Goal: Information Seeking & Learning: Learn about a topic

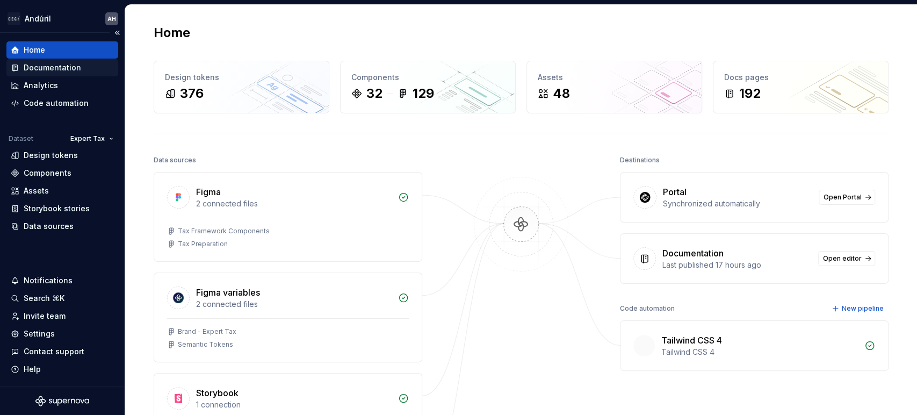
click at [51, 70] on div "Documentation" at bounding box center [52, 67] width 57 height 11
click at [71, 67] on div "Documentation" at bounding box center [52, 67] width 57 height 11
click at [35, 71] on div "Documentation" at bounding box center [52, 67] width 57 height 11
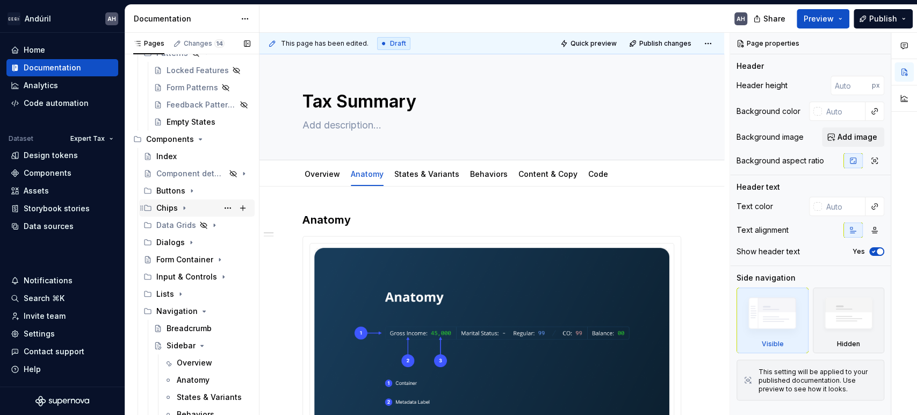
scroll to position [179, 0]
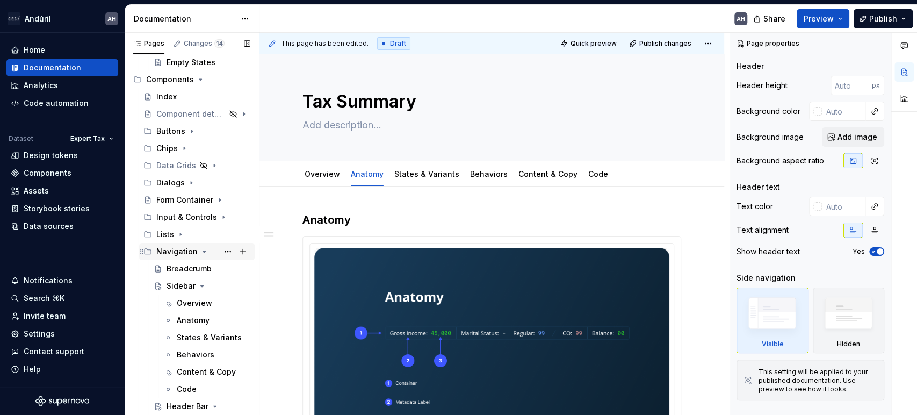
click at [203, 251] on icon "Page tree" at bounding box center [204, 251] width 3 height 1
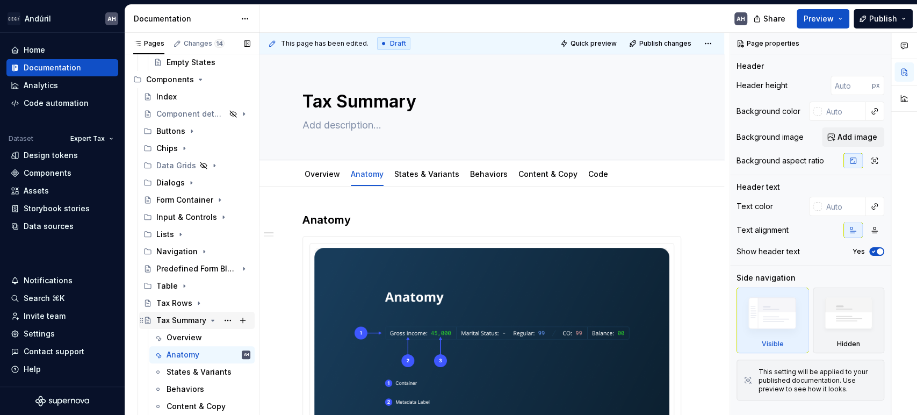
click at [209, 318] on icon "Page tree" at bounding box center [212, 320] width 9 height 9
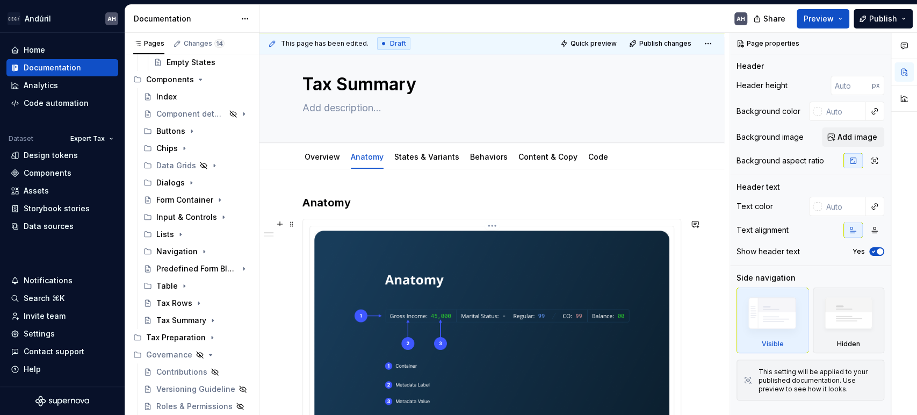
scroll to position [0, 0]
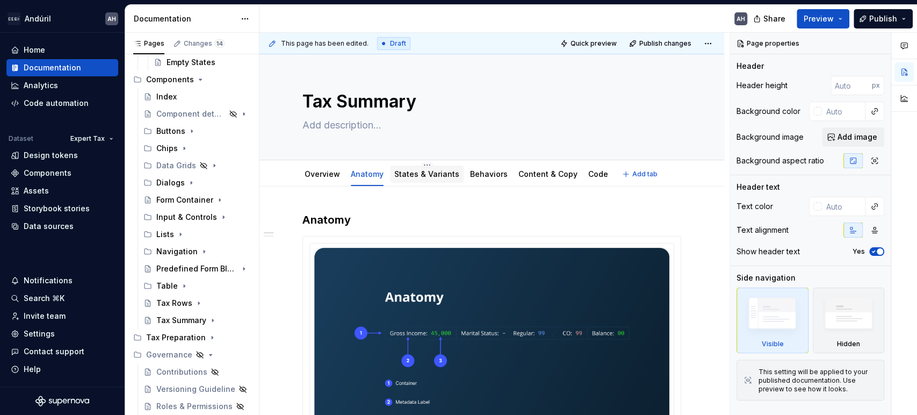
click at [438, 169] on link "States & Variants" at bounding box center [426, 173] width 65 height 9
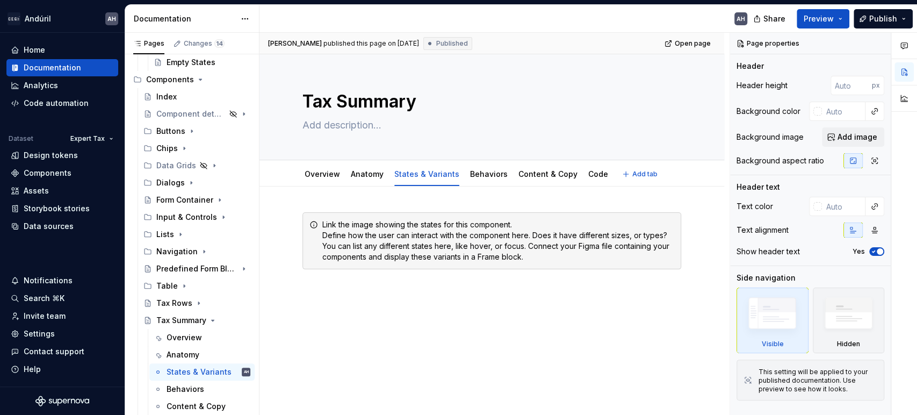
type textarea "*"
click at [348, 308] on div "Link the image showing the states for this component. Define how the user can i…" at bounding box center [491, 309] width 464 height 246
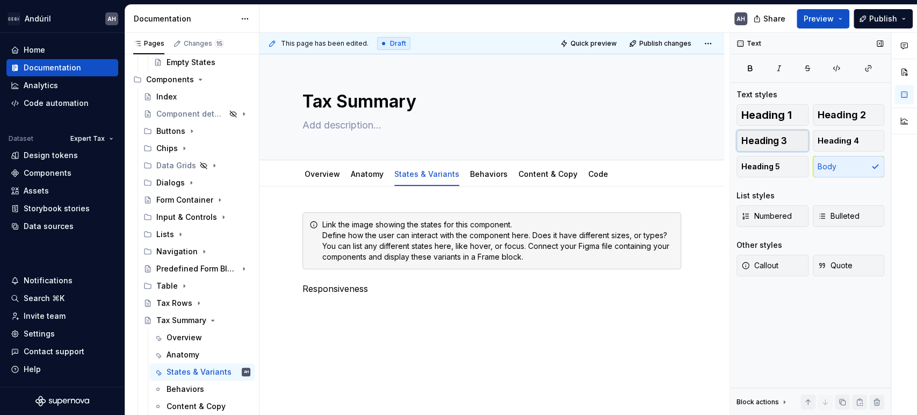
click at [790, 140] on button "Heading 3" at bounding box center [772, 140] width 72 height 21
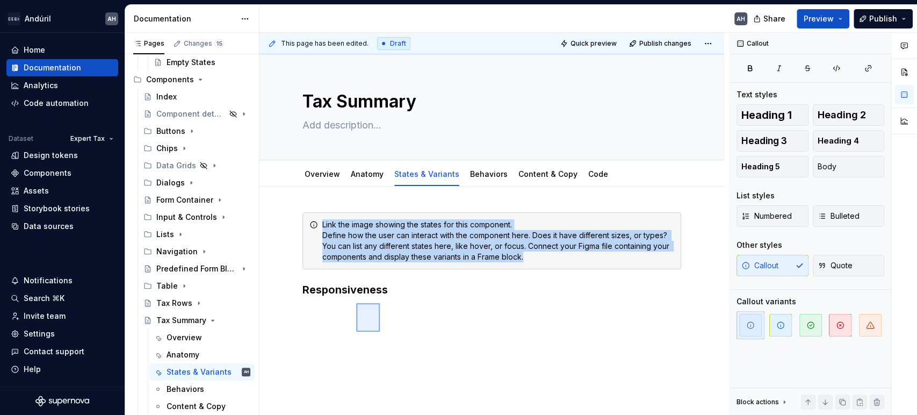
click at [356, 302] on div "This page has been edited. Draft Quick preview Publish changes Tax Summary Edit…" at bounding box center [494, 224] width 470 height 382
click at [383, 309] on div "Link the image showing the states for this component. Define how the user can i…" at bounding box center [491, 261] width 379 height 98
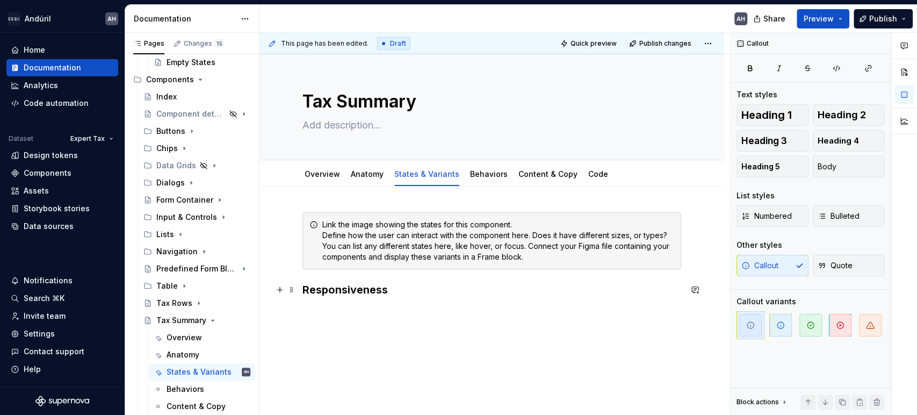
click at [397, 288] on h3 "Responsiveness" at bounding box center [491, 289] width 379 height 15
click at [425, 234] on div "Link the image showing the states for this component. Define how the user can i…" at bounding box center [498, 240] width 352 height 43
click at [378, 309] on div "Link the image showing the states for this component. Define how the user can i…" at bounding box center [491, 310] width 464 height 248
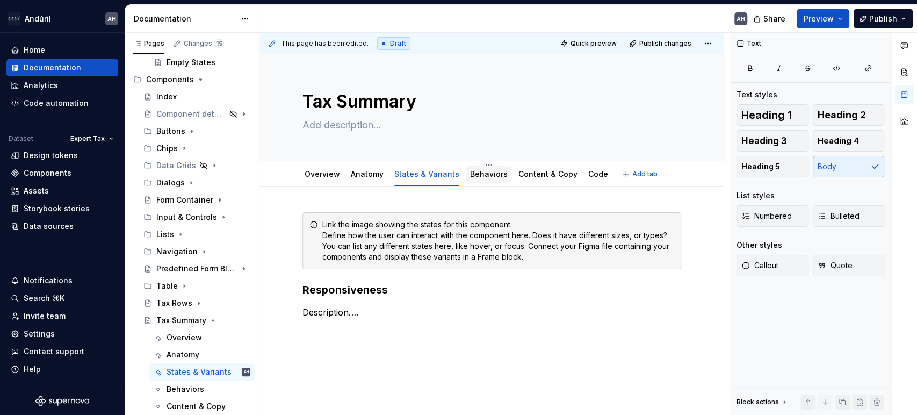
click at [497, 175] on link "Behaviors" at bounding box center [489, 173] width 38 height 9
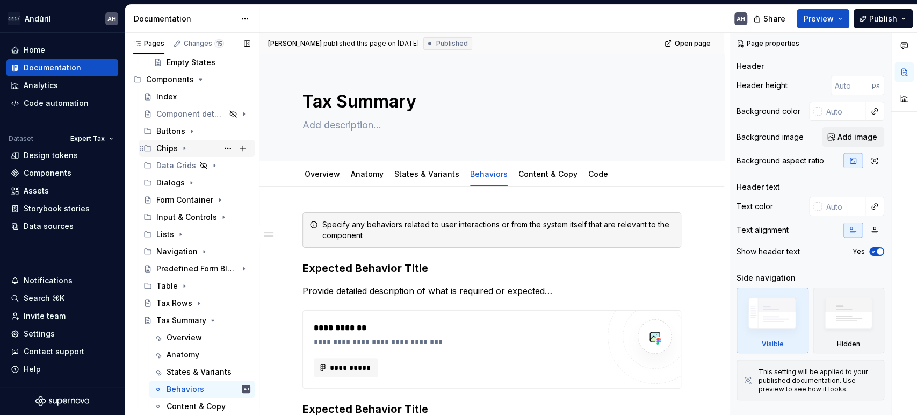
click at [177, 145] on div "Chips" at bounding box center [203, 148] width 94 height 15
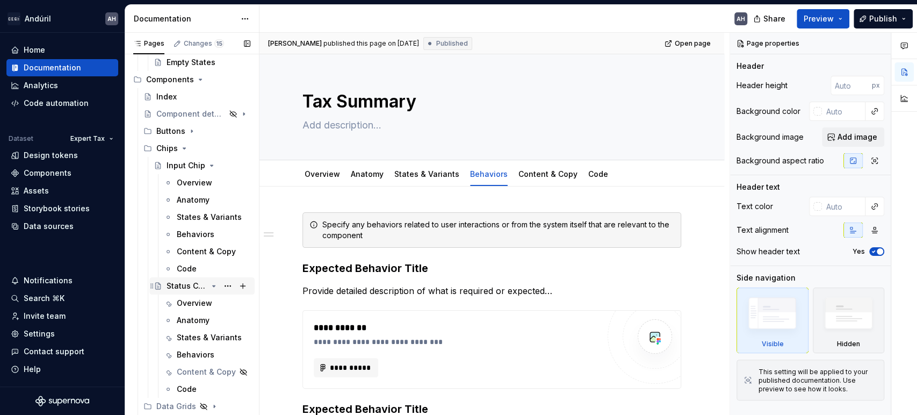
click at [179, 280] on div "Status Chip" at bounding box center [186, 285] width 41 height 11
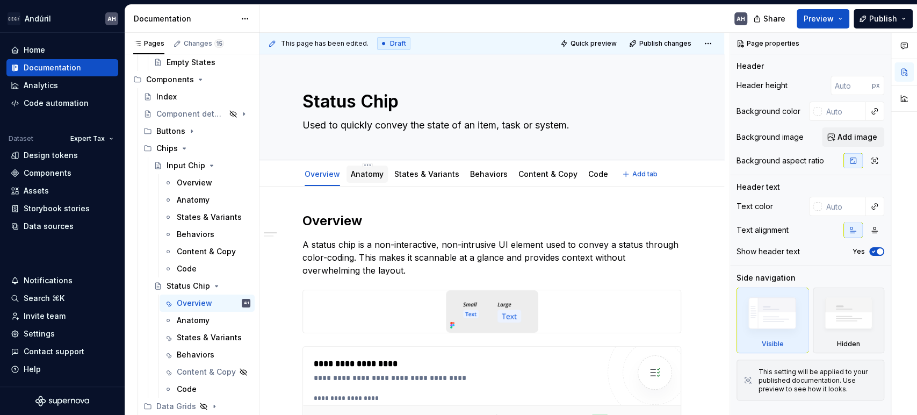
click at [367, 175] on link "Anatomy" at bounding box center [367, 173] width 33 height 9
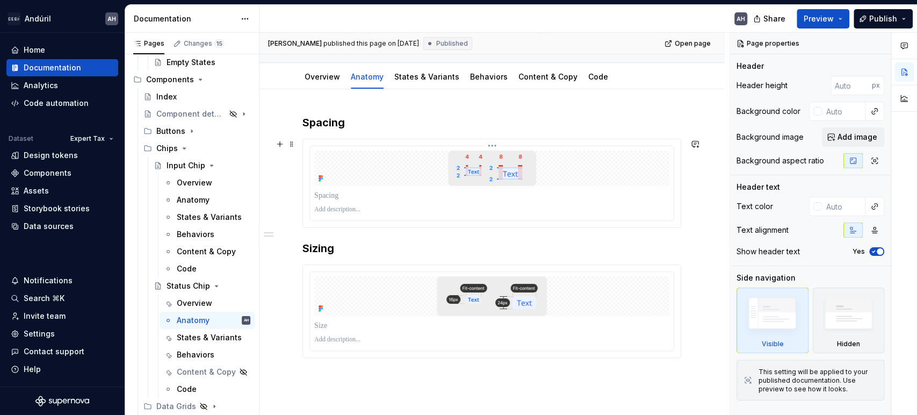
scroll to position [119, 0]
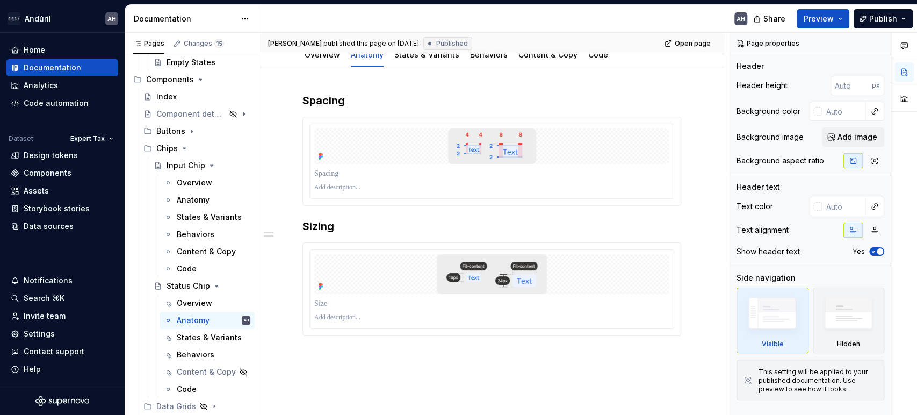
type textarea "*"
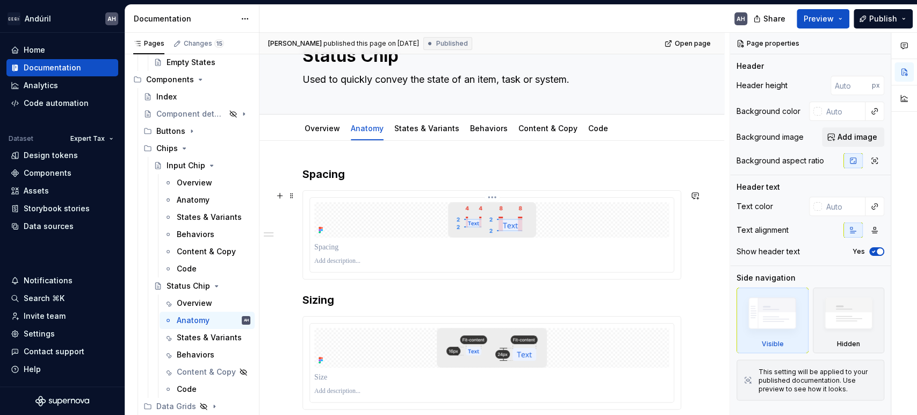
scroll to position [0, 0]
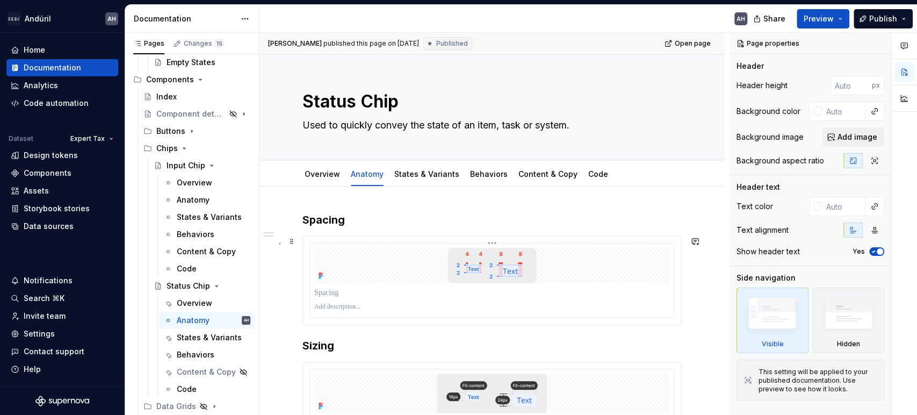
click at [419, 257] on div at bounding box center [491, 265] width 355 height 35
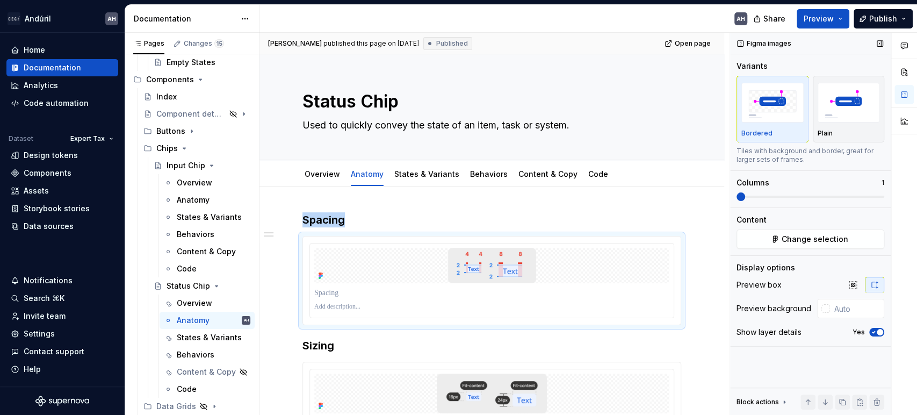
click at [874, 331] on icon "button" at bounding box center [873, 332] width 3 height 2
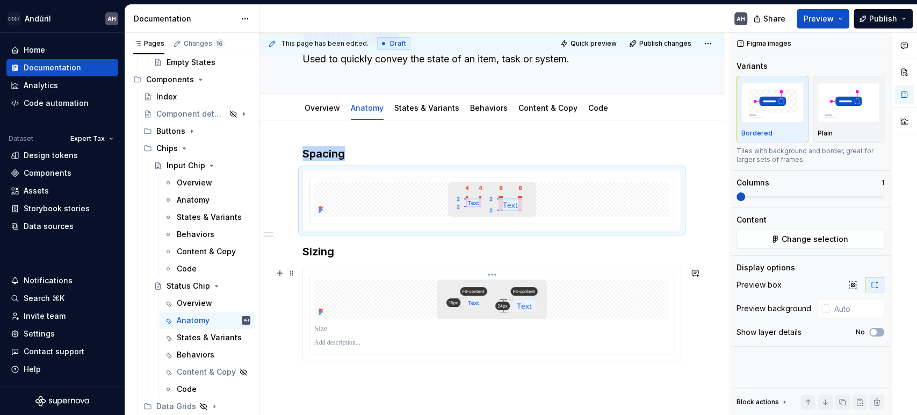
scroll to position [148, 0]
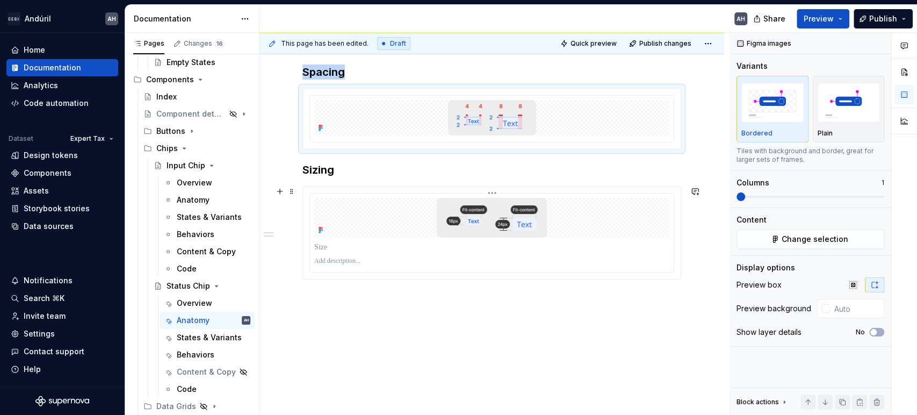
click at [468, 227] on img at bounding box center [492, 218] width 110 height 40
click at [872, 328] on button "Yes" at bounding box center [876, 332] width 15 height 9
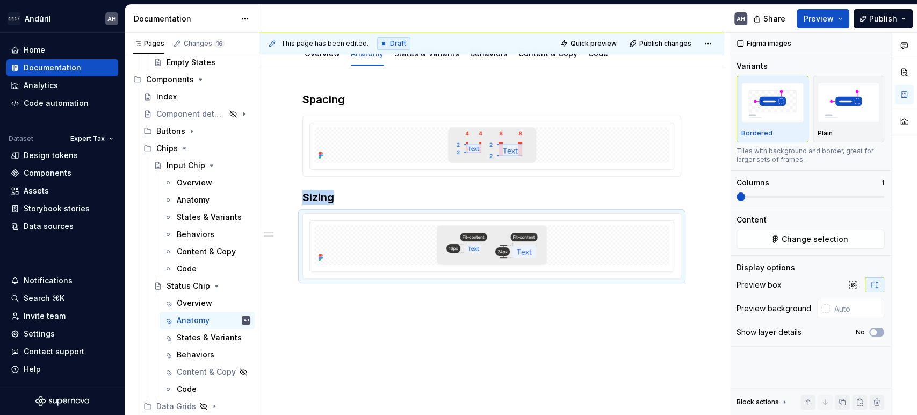
click at [475, 322] on div "Spacing Sizing" at bounding box center [491, 241] width 464 height 350
click at [391, 328] on div "Spacing Sizing" at bounding box center [491, 241] width 464 height 350
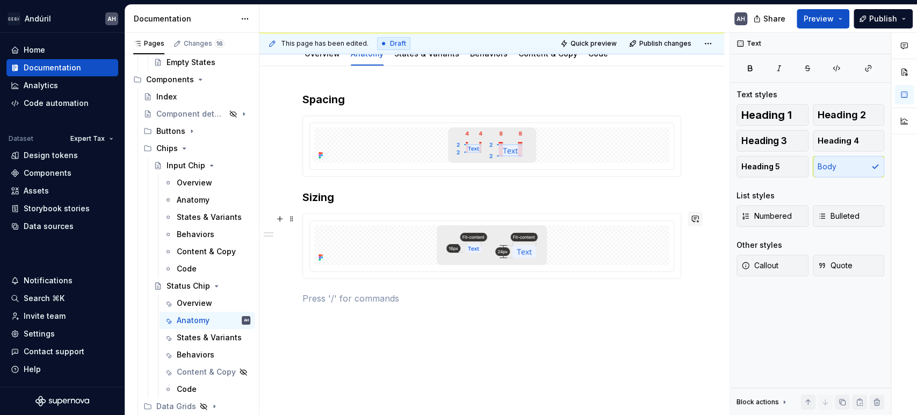
click at [692, 221] on button "button" at bounding box center [694, 218] width 15 height 15
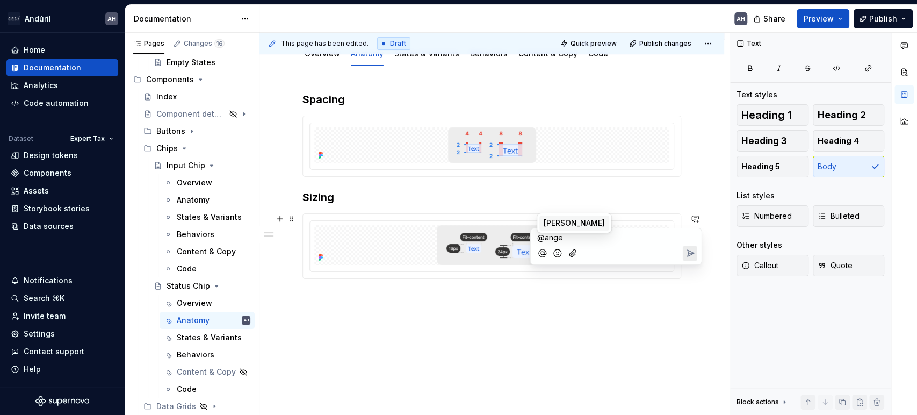
click at [573, 220] on span "[PERSON_NAME]" at bounding box center [573, 222] width 61 height 11
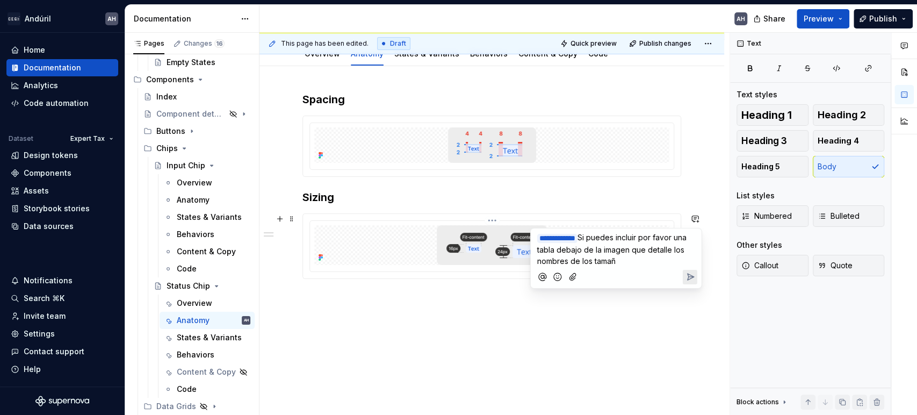
type textarea "*"
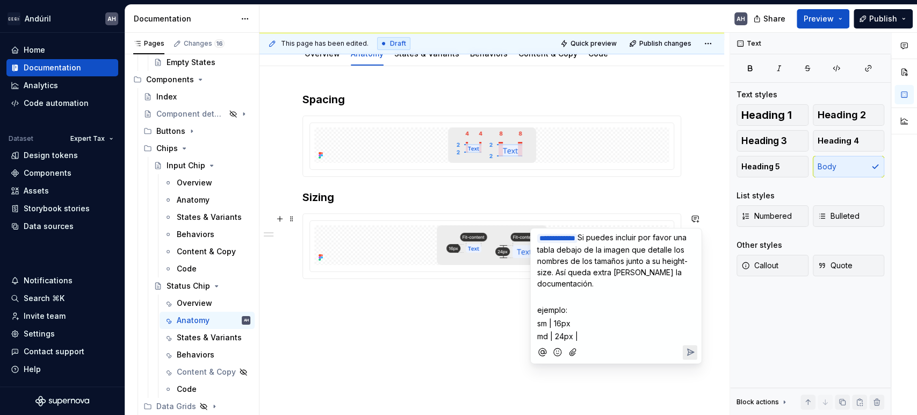
click at [589, 326] on p "sm | 16px" at bounding box center [616, 322] width 158 height 11
click at [575, 307] on p "ejemplo:" at bounding box center [616, 309] width 158 height 11
click at [590, 311] on p "ejemplo:" at bounding box center [616, 309] width 158 height 11
click at [587, 321] on p "sm | 16px |" at bounding box center [616, 322] width 158 height 11
drag, startPoint x: 578, startPoint y: 335, endPoint x: 530, endPoint y: 307, distance: 55.8
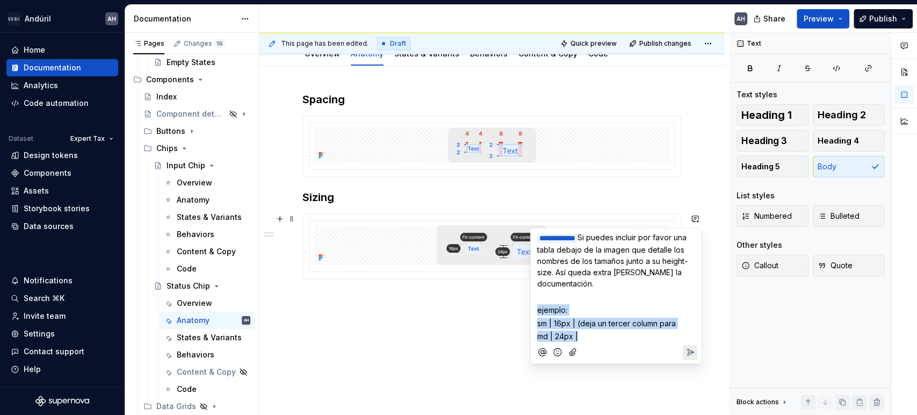
click at [530, 307] on div "**********" at bounding box center [616, 296] width 172 height 136
click at [584, 322] on span "sm | 16px | (deja un tercer column para" at bounding box center [606, 322] width 139 height 9
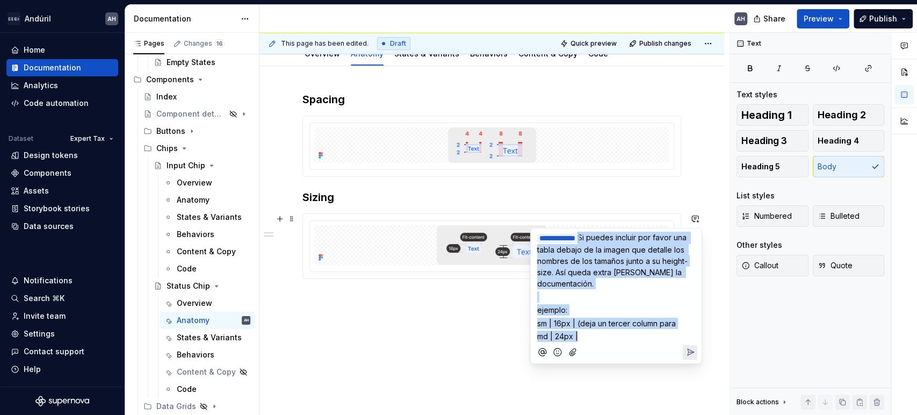
drag, startPoint x: 590, startPoint y: 333, endPoint x: 572, endPoint y: 242, distance: 93.0
click at [572, 242] on div "**********" at bounding box center [616, 284] width 162 height 113
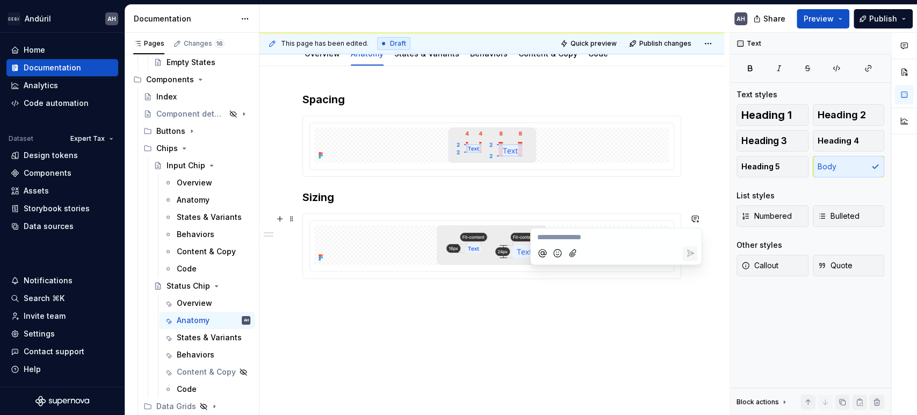
click at [533, 339] on div "Spacing Sizing" at bounding box center [491, 254] width 464 height 376
click at [366, 315] on div "Spacing Sizing" at bounding box center [491, 205] width 379 height 226
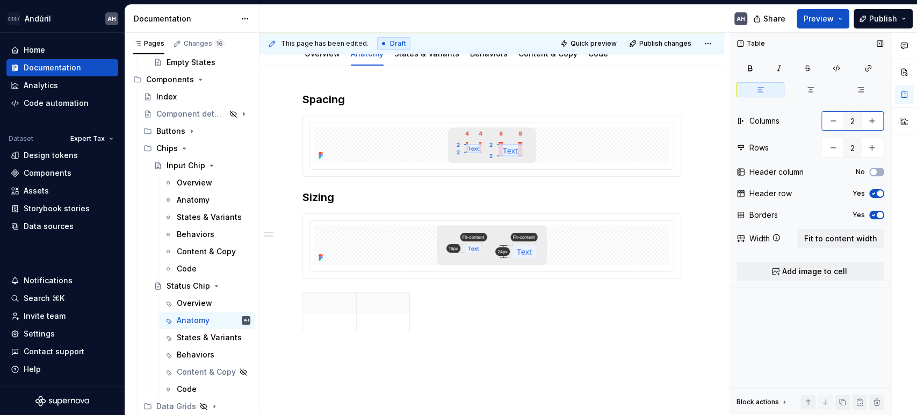
click at [873, 119] on button "button" at bounding box center [871, 120] width 19 height 19
type input "3"
click at [823, 242] on span "Fit to content width" at bounding box center [840, 238] width 73 height 11
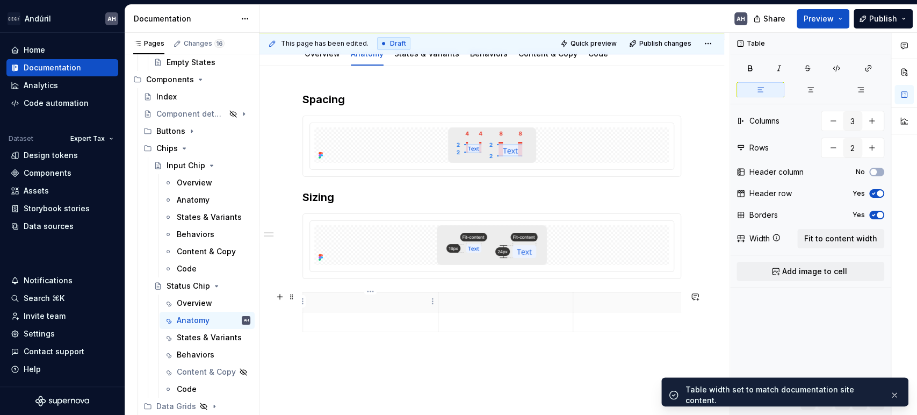
click at [339, 303] on p at bounding box center [370, 301] width 122 height 11
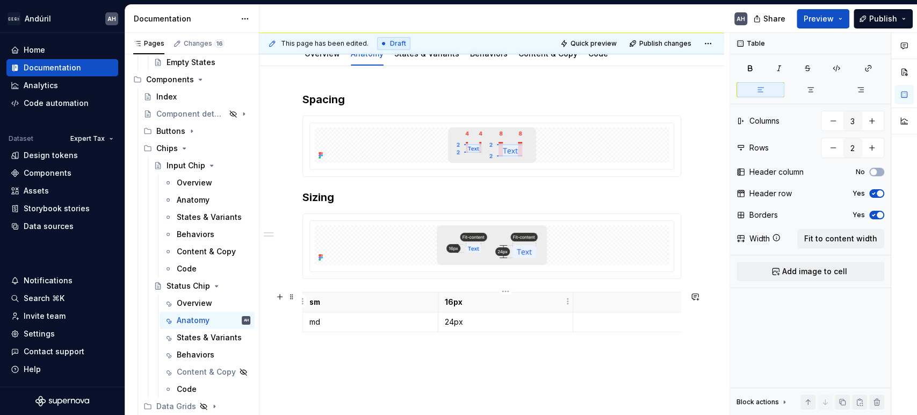
click at [451, 300] on p "16px" at bounding box center [506, 301] width 122 height 11
click at [525, 277] on button "button" at bounding box center [526, 281] width 15 height 15
type textarea "*"
click at [454, 320] on p "24px" at bounding box center [506, 321] width 122 height 11
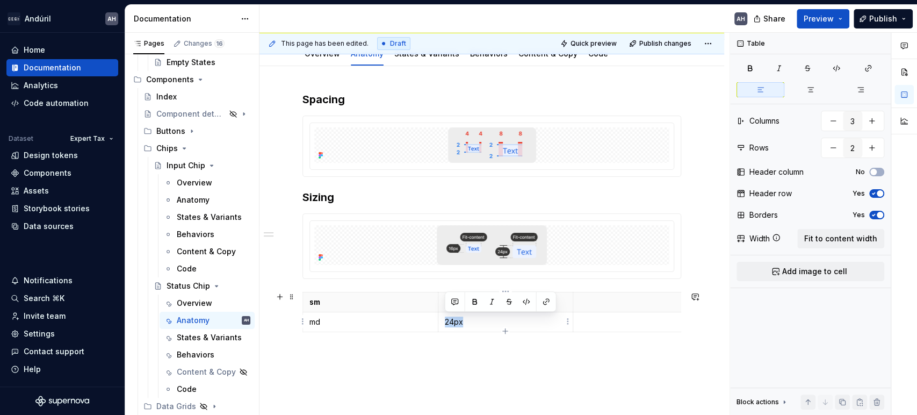
click at [454, 320] on p "24px" at bounding box center [506, 321] width 122 height 11
click at [526, 304] on button "button" at bounding box center [526, 301] width 15 height 15
click at [403, 303] on p "sm" at bounding box center [370, 301] width 122 height 11
drag, startPoint x: 438, startPoint y: 304, endPoint x: 350, endPoint y: 301, distance: 88.1
click at [350, 301] on th "16px" at bounding box center [417, 302] width 135 height 20
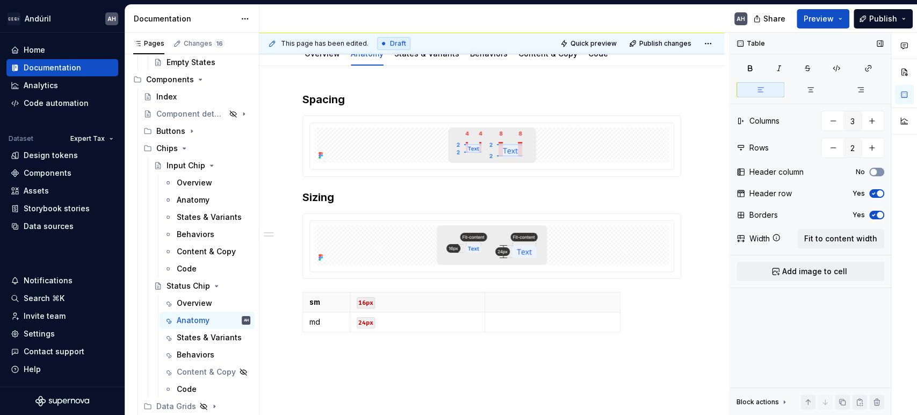
click at [873, 171] on span "button" at bounding box center [873, 172] width 6 height 6
click at [876, 193] on span "button" at bounding box center [879, 193] width 6 height 6
click at [315, 296] on p "sm" at bounding box center [326, 301] width 34 height 11
click at [301, 303] on html "Andúril AH Home Documentation Analytics Code automation Dataset Expert Tax Desi…" at bounding box center [458, 207] width 917 height 415
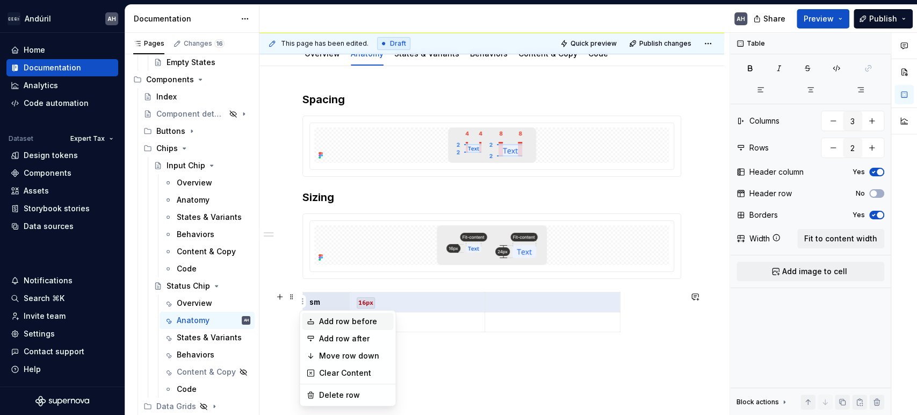
click at [309, 317] on icon at bounding box center [310, 321] width 9 height 9
type input "3"
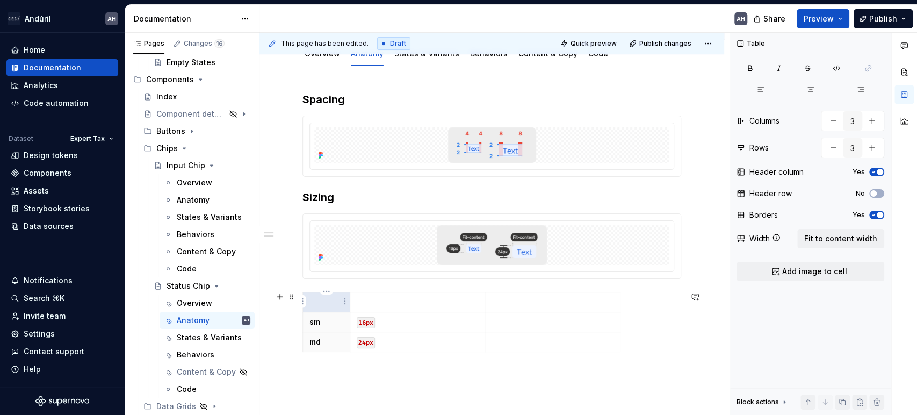
click at [315, 302] on p at bounding box center [326, 301] width 34 height 11
click at [877, 192] on button "No" at bounding box center [876, 193] width 15 height 9
click at [513, 317] on p at bounding box center [552, 321] width 122 height 11
click at [827, 236] on span "Fit to content width" at bounding box center [840, 238] width 73 height 11
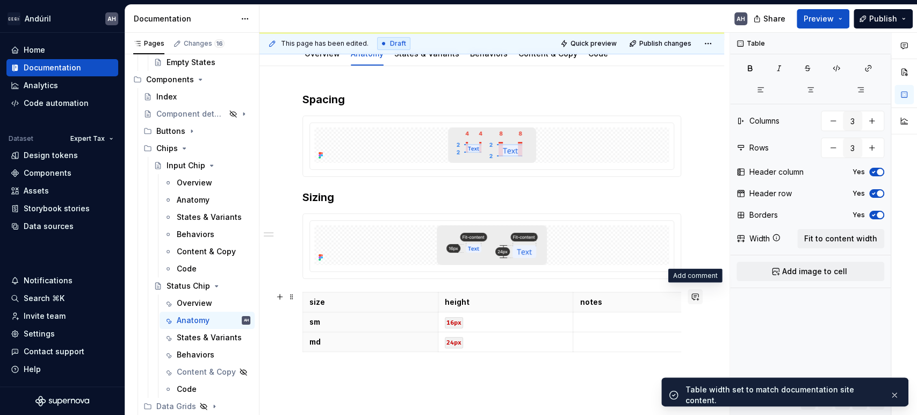
click at [696, 294] on button "button" at bounding box center [694, 296] width 15 height 15
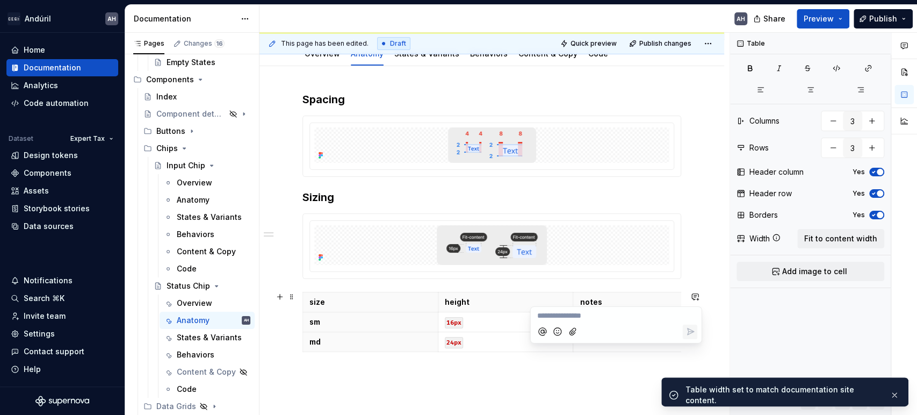
click at [612, 315] on p "**********" at bounding box center [616, 315] width 158 height 11
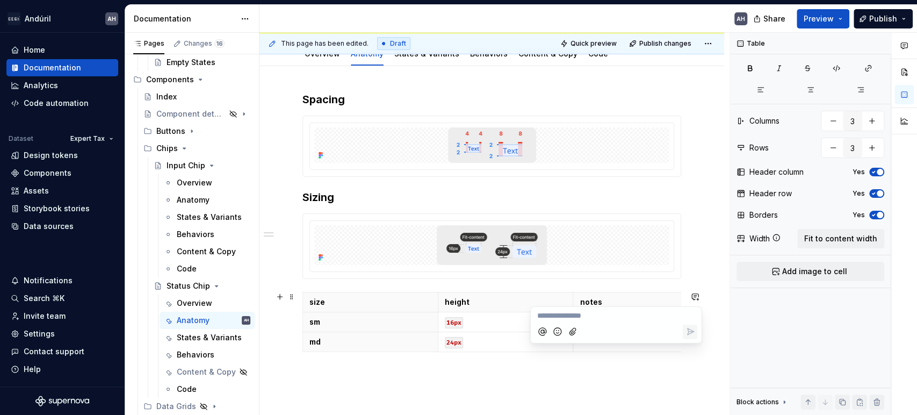
click at [637, 365] on div "Spacing Sizing size height notes sm 16px md 24px" at bounding box center [491, 230] width 379 height 277
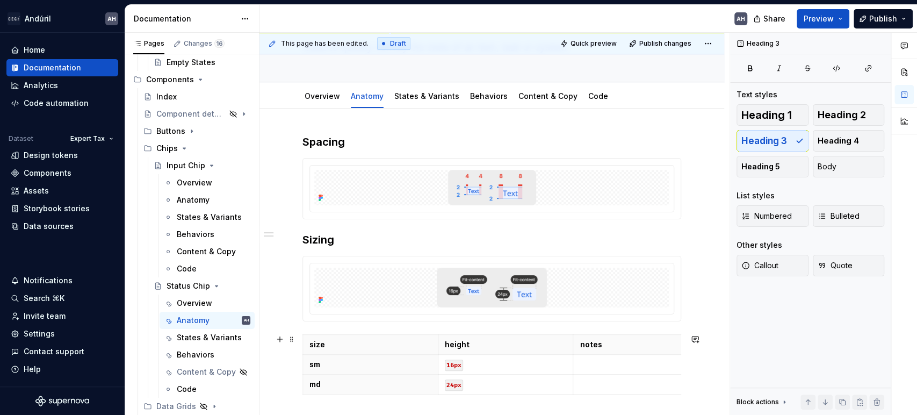
scroll to position [60, 0]
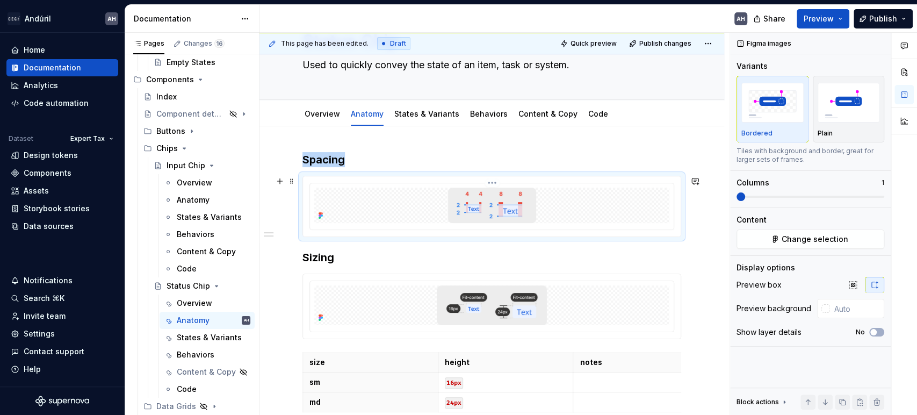
click at [551, 215] on div at bounding box center [491, 204] width 355 height 35
click at [494, 216] on img at bounding box center [492, 204] width 88 height 35
click at [386, 209] on div at bounding box center [491, 204] width 355 height 35
click at [791, 237] on span "Change selection" at bounding box center [814, 239] width 67 height 11
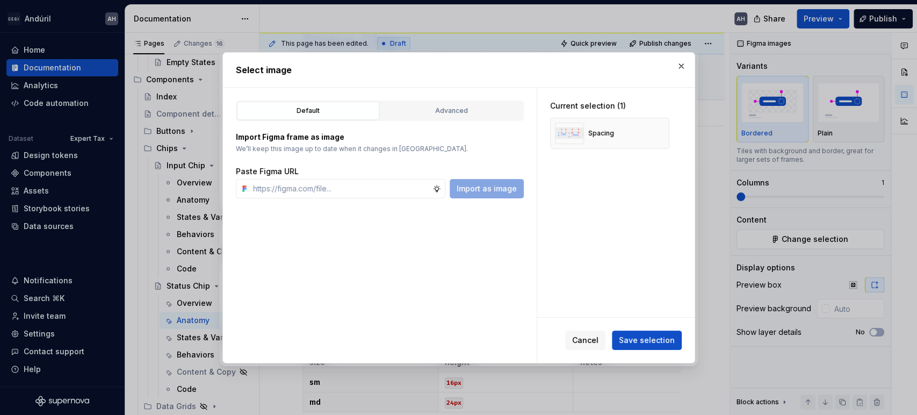
click at [606, 179] on div "Current selection (1) Spacing" at bounding box center [615, 202] width 157 height 229
click at [678, 61] on button "button" at bounding box center [680, 66] width 15 height 15
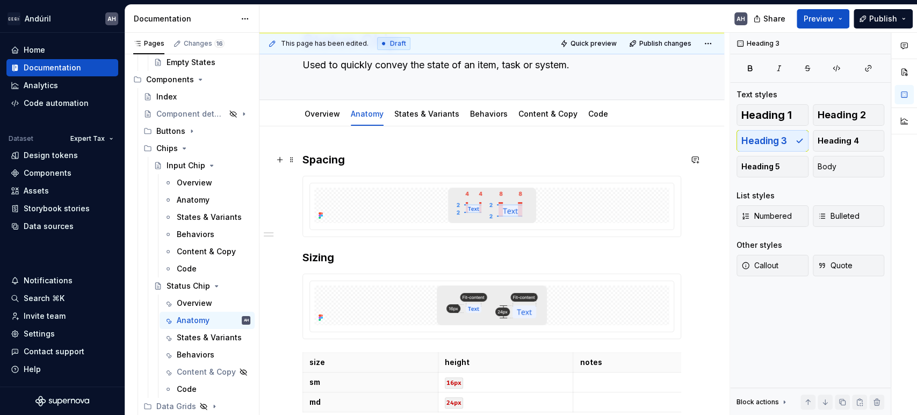
click at [405, 164] on h3 "Spacing" at bounding box center [491, 159] width 379 height 15
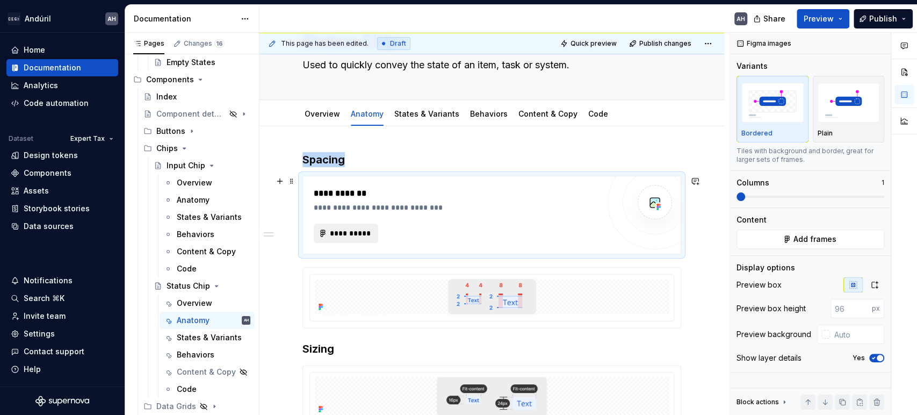
type textarea "*"
click at [360, 230] on span "**********" at bounding box center [350, 233] width 42 height 11
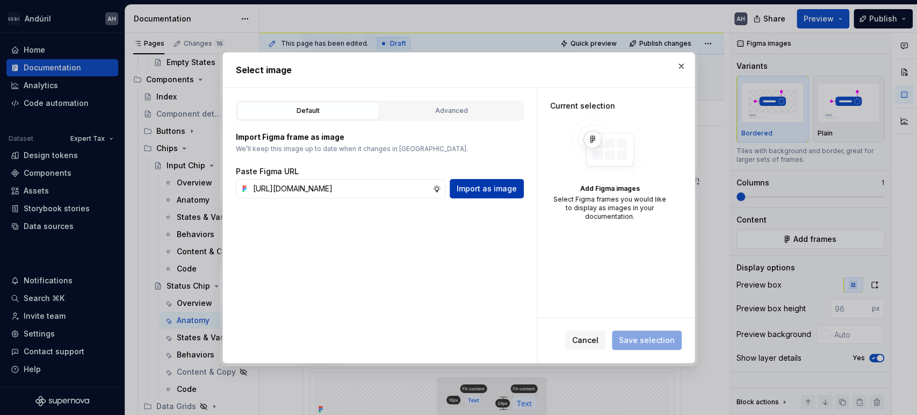
scroll to position [0, 321]
type input "[URL][DOMAIN_NAME]"
click at [483, 189] on span "Import as image" at bounding box center [486, 188] width 60 height 11
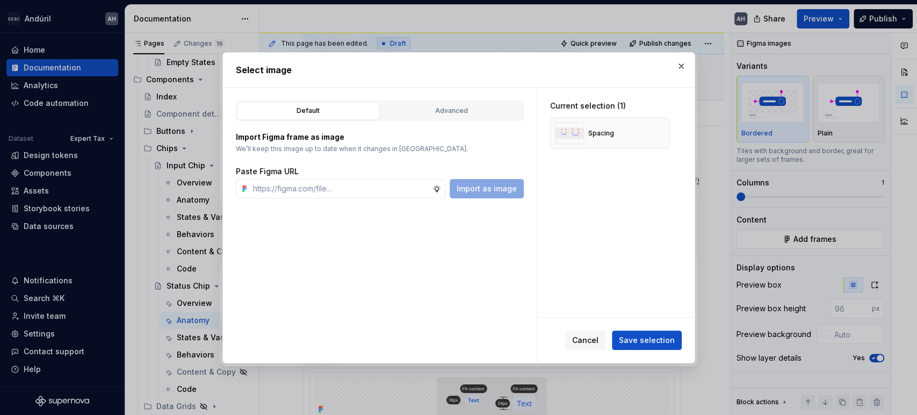
click at [651, 338] on span "Save selection" at bounding box center [647, 340] width 56 height 11
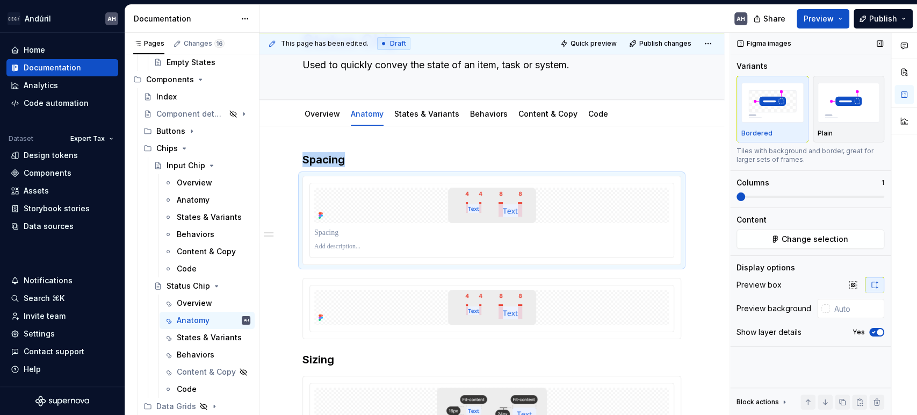
click at [874, 334] on icon "button" at bounding box center [873, 332] width 9 height 6
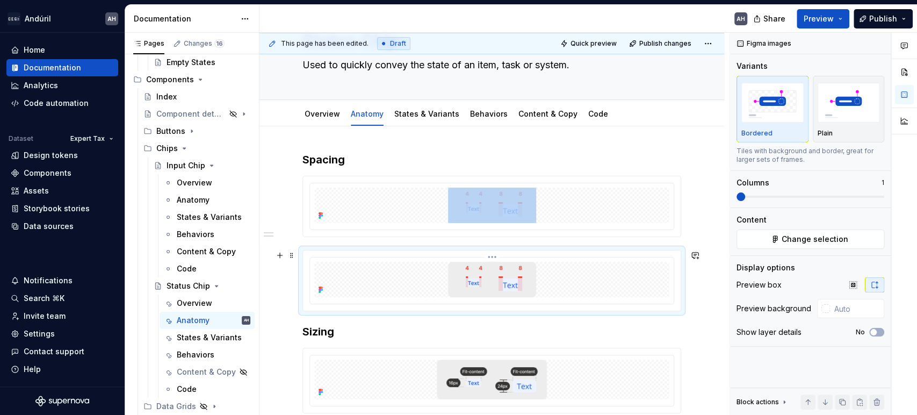
click at [509, 282] on img at bounding box center [492, 279] width 88 height 35
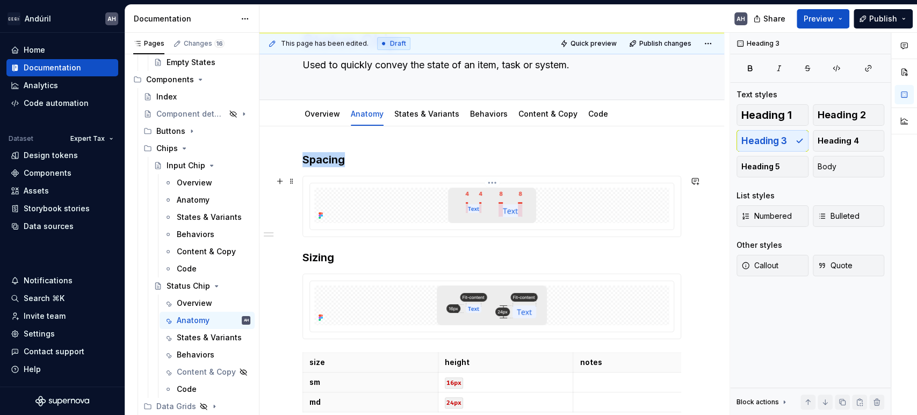
click at [550, 222] on div at bounding box center [491, 204] width 355 height 35
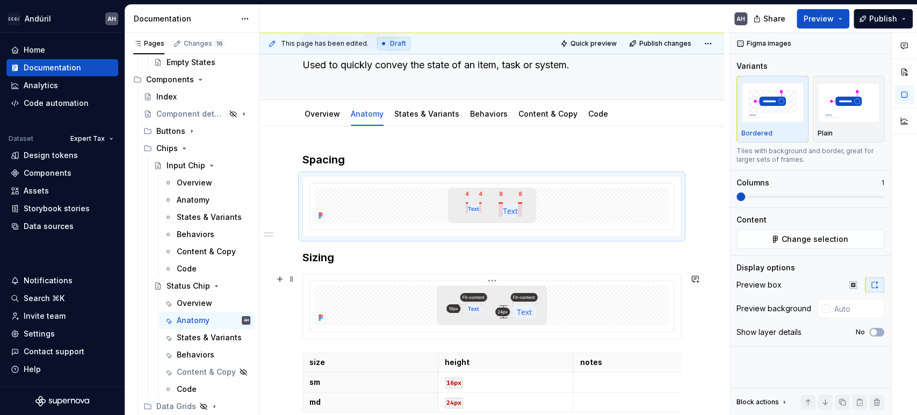
scroll to position [120, 0]
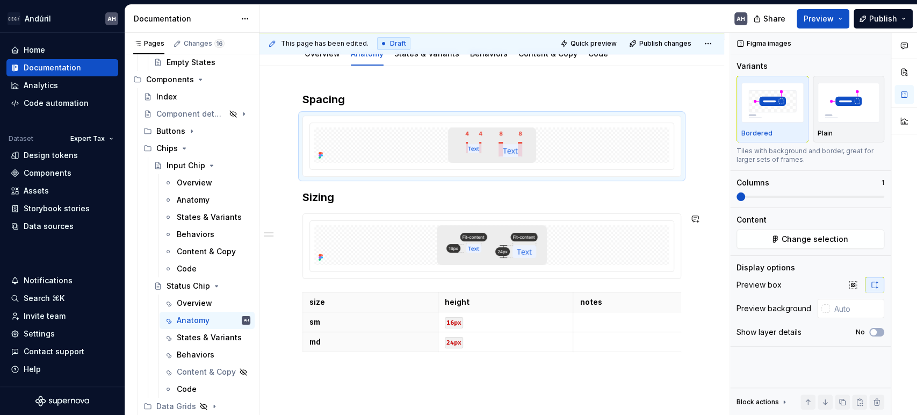
click at [582, 284] on div "Spacing Sizing size height notes sm 16px md 24px" at bounding box center [491, 224] width 379 height 264
click at [584, 244] on div at bounding box center [491, 245] width 355 height 40
click at [481, 380] on div "Spacing Sizing size height notes sm 16px md 24px" at bounding box center [491, 279] width 464 height 427
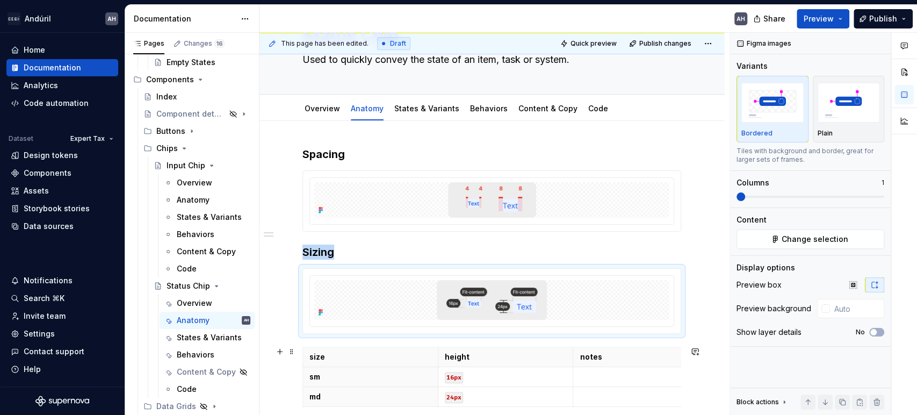
scroll to position [0, 0]
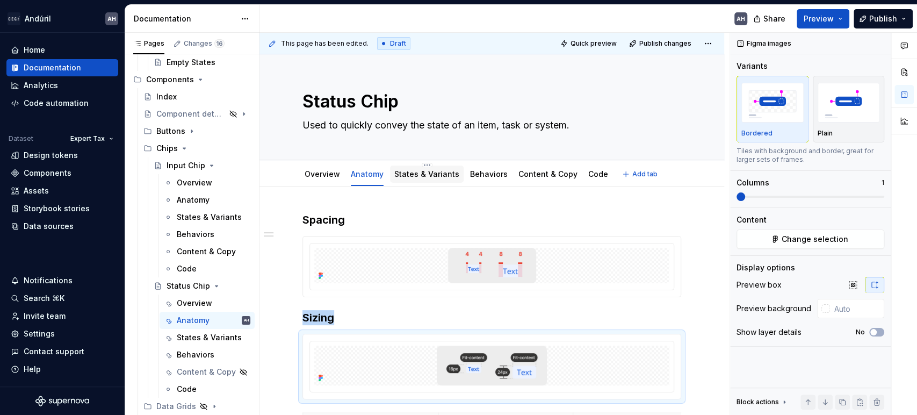
click at [442, 174] on link "States & Variants" at bounding box center [426, 173] width 65 height 9
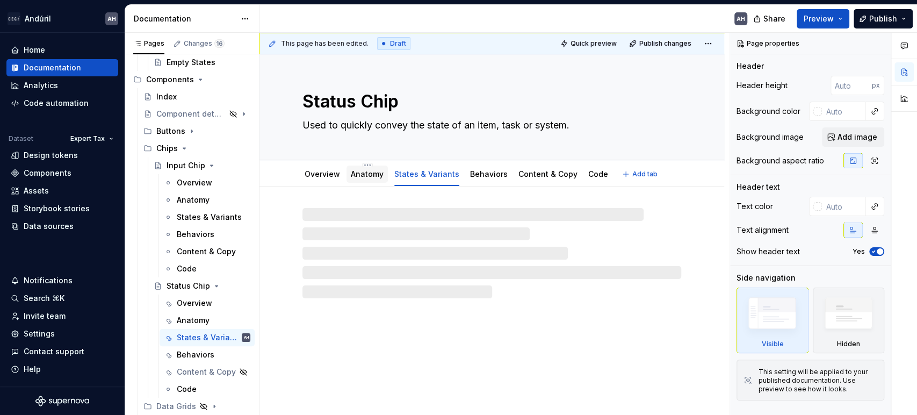
click at [364, 172] on link "Anatomy" at bounding box center [367, 173] width 33 height 9
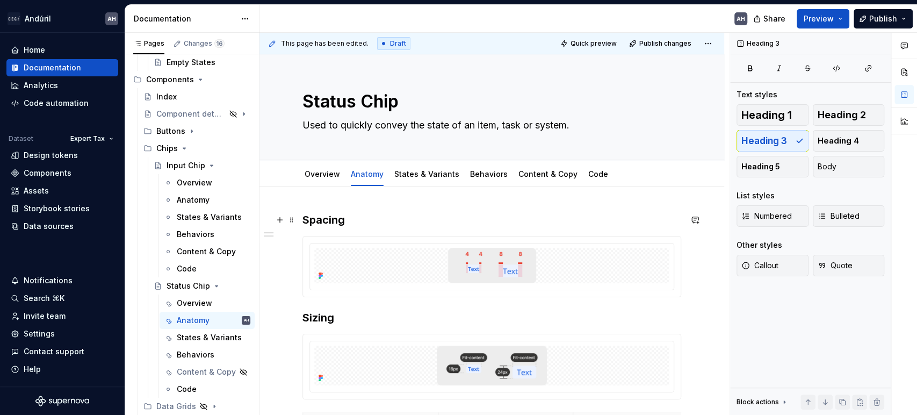
click at [322, 216] on h3 "Spacing" at bounding box center [491, 219] width 379 height 15
click at [324, 318] on h3 "Sizing" at bounding box center [491, 317] width 379 height 15
click at [417, 173] on link "States & Variants" at bounding box center [426, 173] width 65 height 9
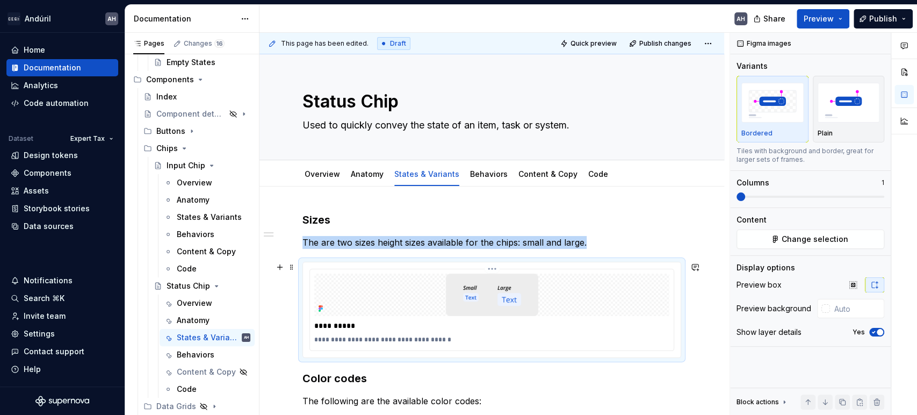
click at [475, 314] on img at bounding box center [492, 294] width 92 height 42
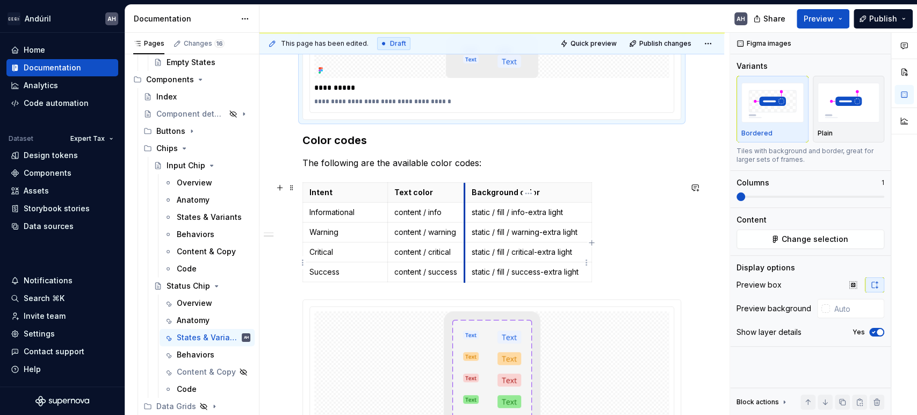
scroll to position [238, 0]
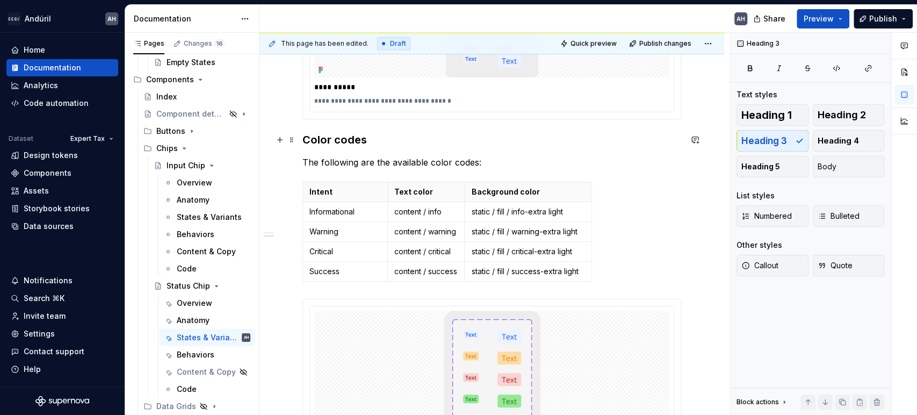
click at [365, 135] on h3 "Color codes" at bounding box center [491, 139] width 379 height 15
click at [365, 163] on p "The following are the available color codes:" at bounding box center [491, 162] width 379 height 13
click at [448, 163] on p "The following are the available color codes:" at bounding box center [491, 162] width 379 height 13
click at [483, 161] on p "The following are the available color codes:" at bounding box center [491, 162] width 379 height 13
click at [500, 213] on p "static / fill / info-extra light" at bounding box center [528, 211] width 114 height 11
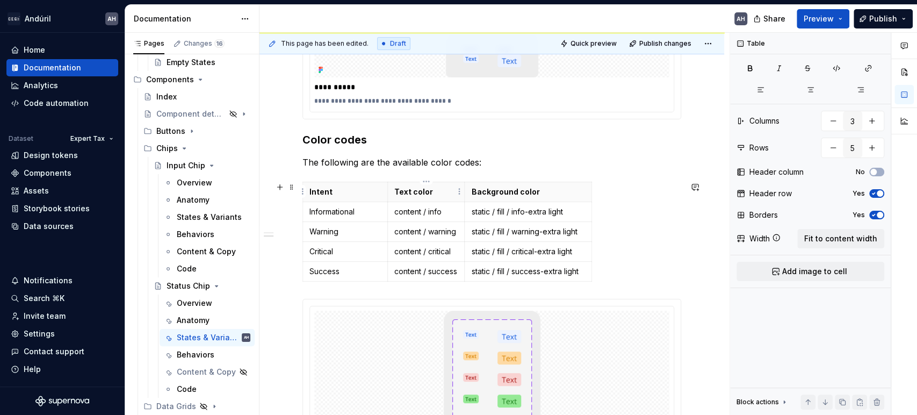
click at [429, 191] on p "Text color" at bounding box center [426, 191] width 64 height 11
click at [350, 188] on p "Intent" at bounding box center [344, 191] width 71 height 11
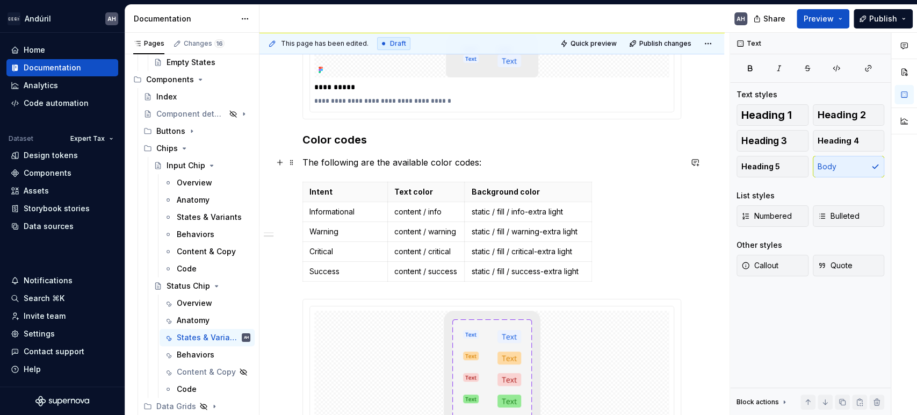
click at [371, 159] on p "The following are the available color codes:" at bounding box center [491, 162] width 379 height 13
click at [355, 212] on p "Informational" at bounding box center [344, 211] width 71 height 11
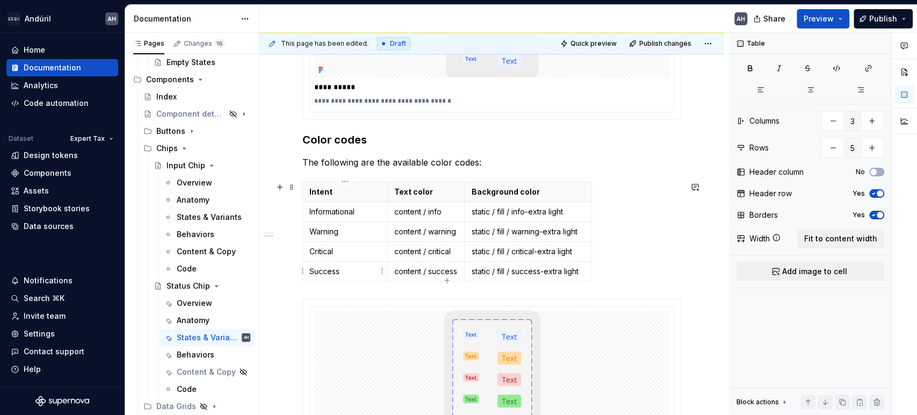
click at [349, 271] on p "Success" at bounding box center [344, 271] width 71 height 11
click at [432, 269] on p "content / success" at bounding box center [426, 271] width 64 height 11
click at [441, 246] on p "content / critical" at bounding box center [426, 251] width 64 height 11
click at [440, 233] on p "content / warning" at bounding box center [426, 231] width 64 height 11
click at [437, 214] on p "content / info" at bounding box center [426, 211] width 64 height 11
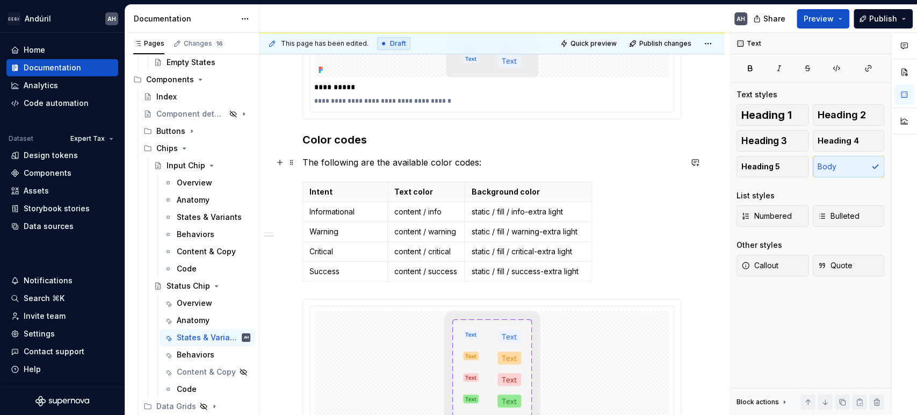
click at [486, 164] on p "The following are the available color codes:" at bounding box center [491, 162] width 379 height 13
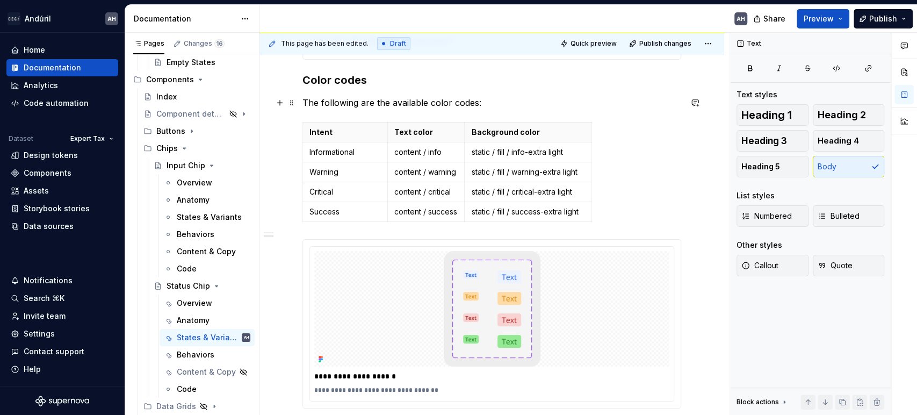
click at [390, 102] on p "The following are the available color codes:" at bounding box center [491, 102] width 379 height 13
click at [475, 102] on p "The following are the available color codes:" at bounding box center [491, 102] width 379 height 13
click at [483, 103] on p "The following are the available color codes:" at bounding box center [491, 102] width 379 height 13
click at [513, 111] on div "**********" at bounding box center [491, 161] width 379 height 494
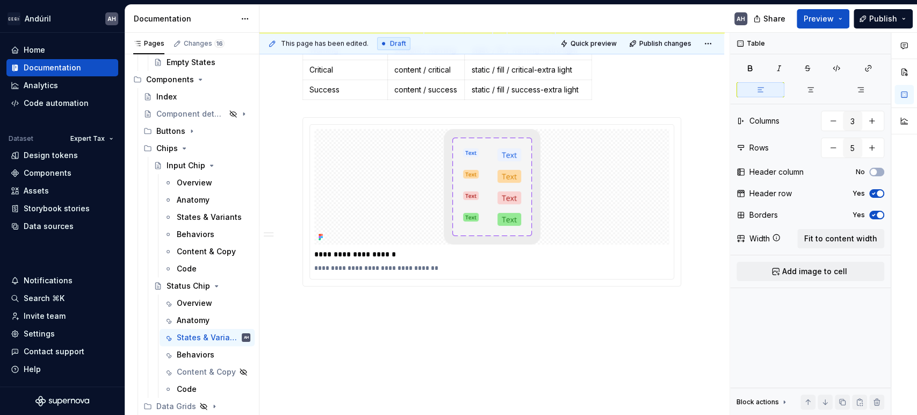
scroll to position [426, 0]
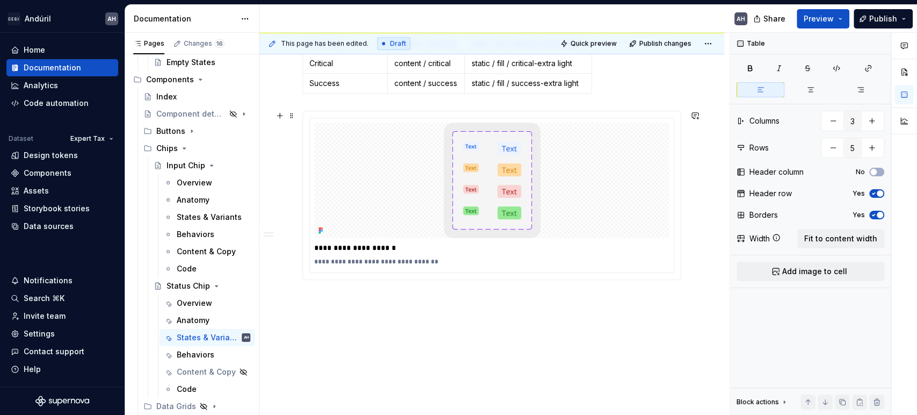
type textarea "*"
click at [485, 255] on div "**********" at bounding box center [491, 261] width 355 height 13
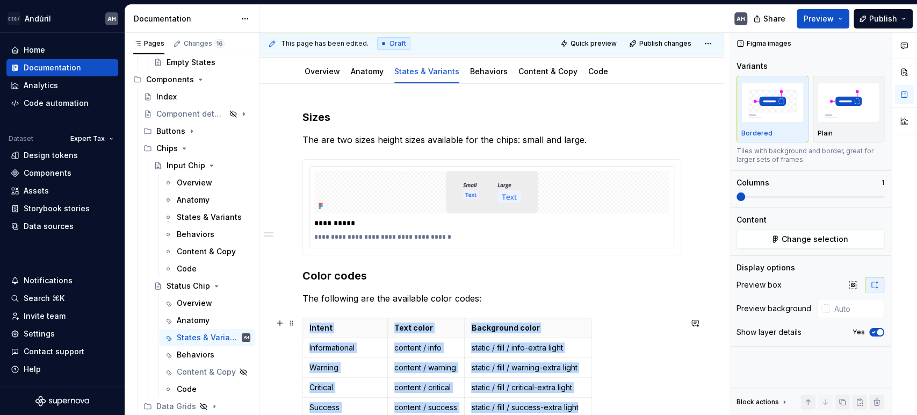
scroll to position [0, 0]
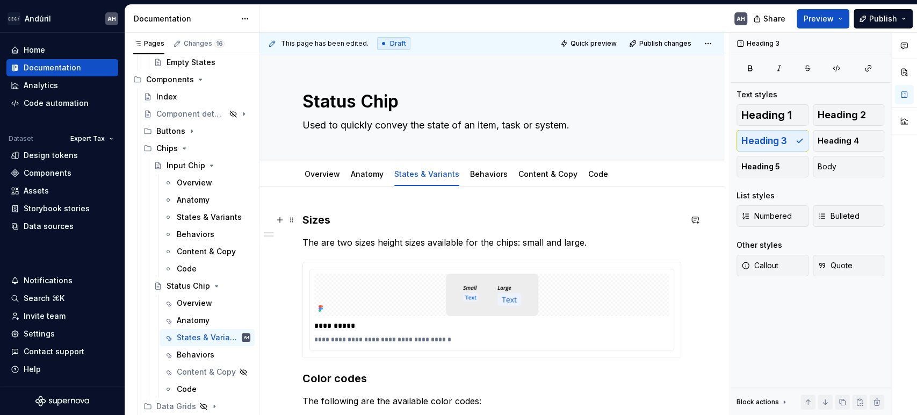
click at [365, 216] on h3 "Sizes" at bounding box center [491, 219] width 379 height 15
click at [357, 374] on h3 "Color codes" at bounding box center [491, 378] width 379 height 15
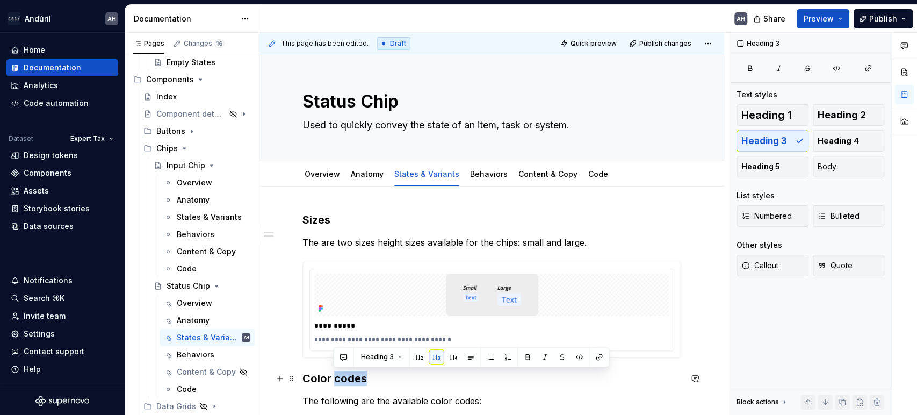
click at [357, 374] on h3 "Color codes" at bounding box center [491, 378] width 379 height 15
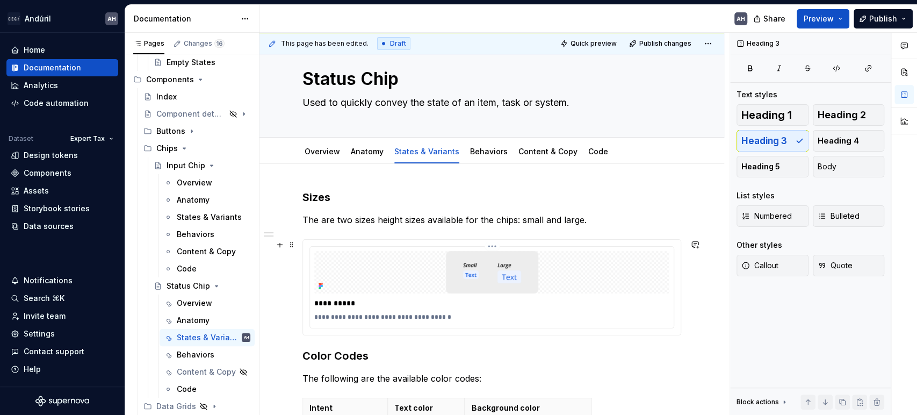
click at [385, 303] on p "**********" at bounding box center [491, 302] width 354 height 11
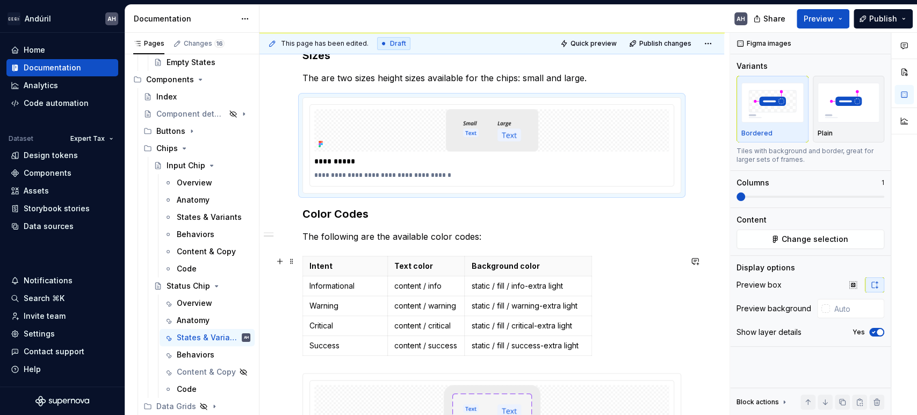
scroll to position [202, 0]
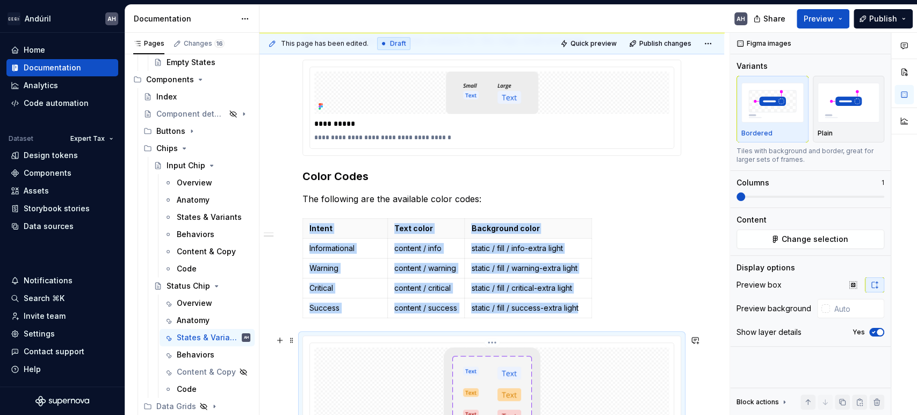
click at [382, 348] on div at bounding box center [491, 404] width 355 height 115
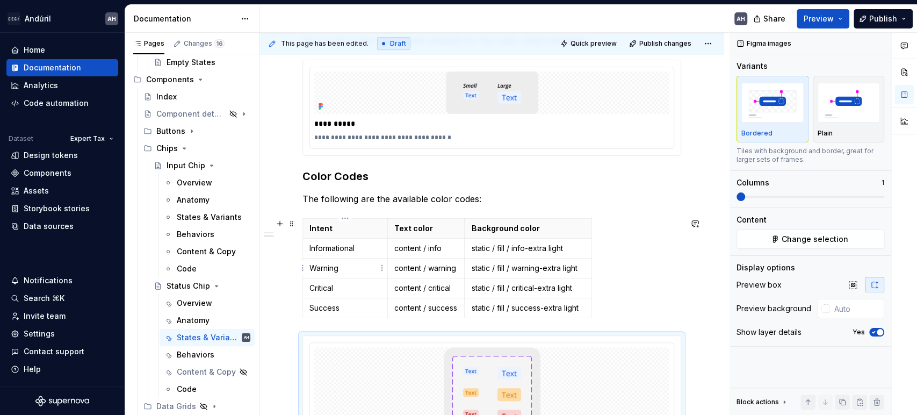
click at [354, 266] on p "Warning" at bounding box center [344, 268] width 71 height 11
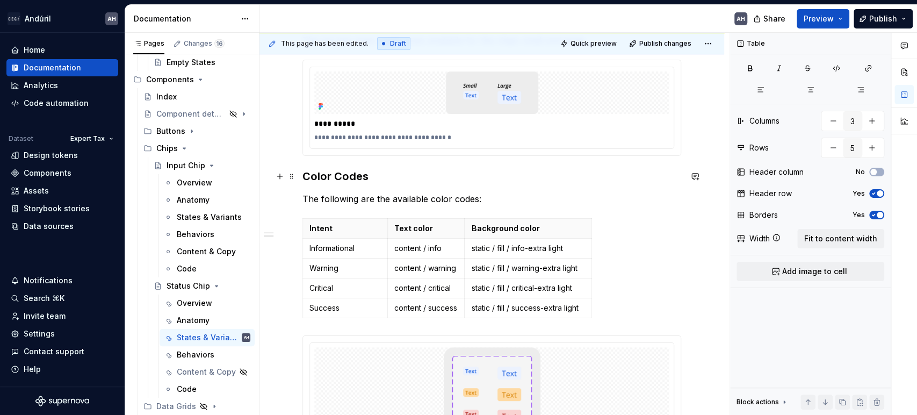
click at [400, 179] on h3 "Color Codes" at bounding box center [491, 176] width 379 height 15
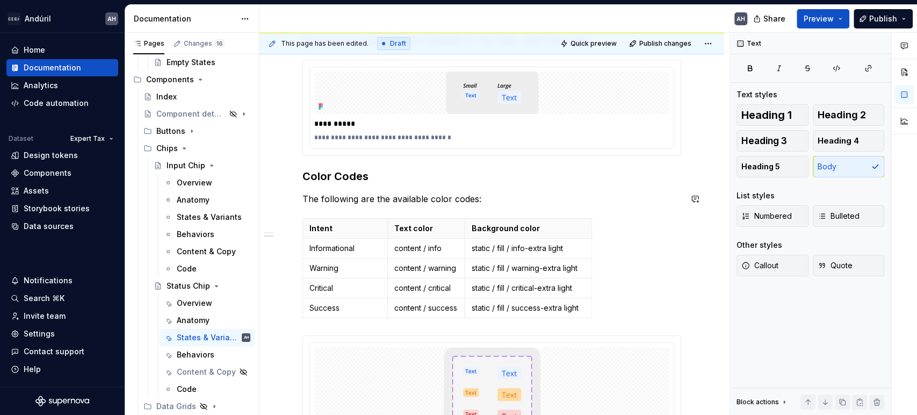
click at [539, 188] on div "**********" at bounding box center [491, 257] width 379 height 494
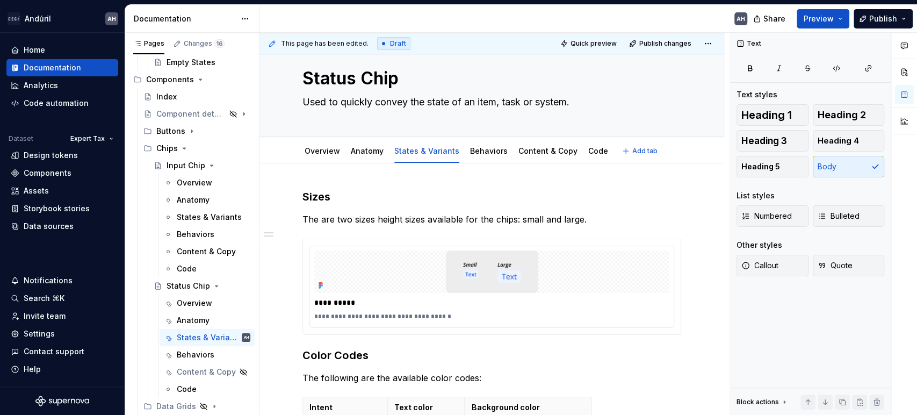
scroll to position [60, 0]
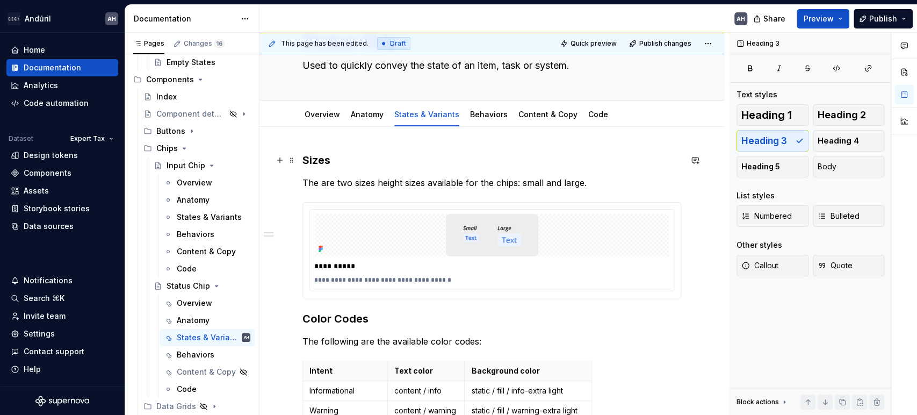
click at [483, 166] on h3 "Sizes" at bounding box center [491, 160] width 379 height 15
click at [363, 117] on link "Anatomy" at bounding box center [367, 114] width 33 height 9
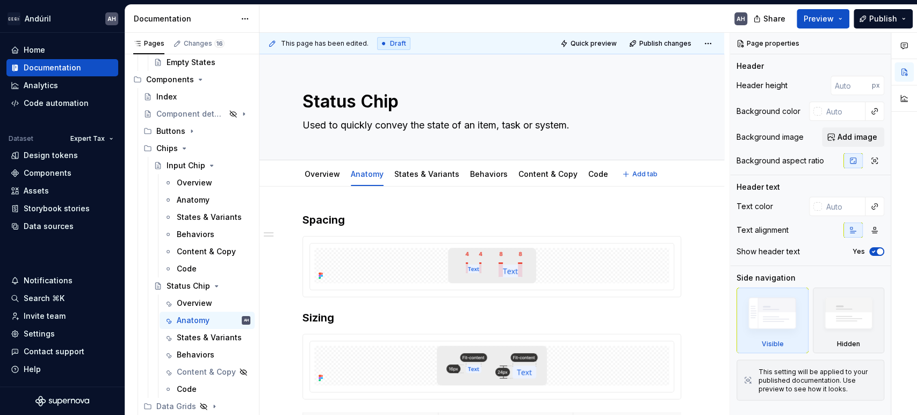
type textarea "*"
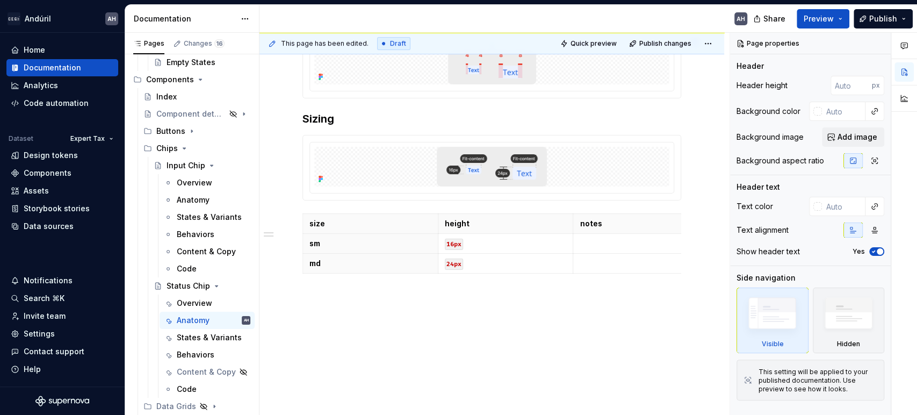
scroll to position [206, 0]
click at [328, 258] on p "md" at bounding box center [370, 263] width 122 height 11
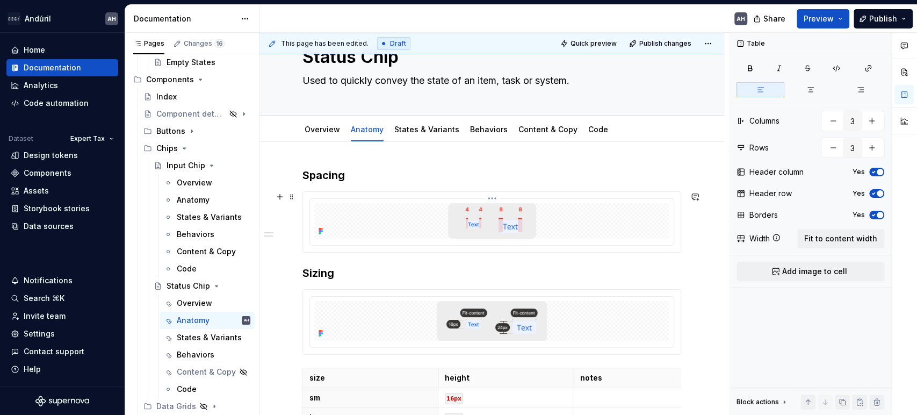
scroll to position [0, 0]
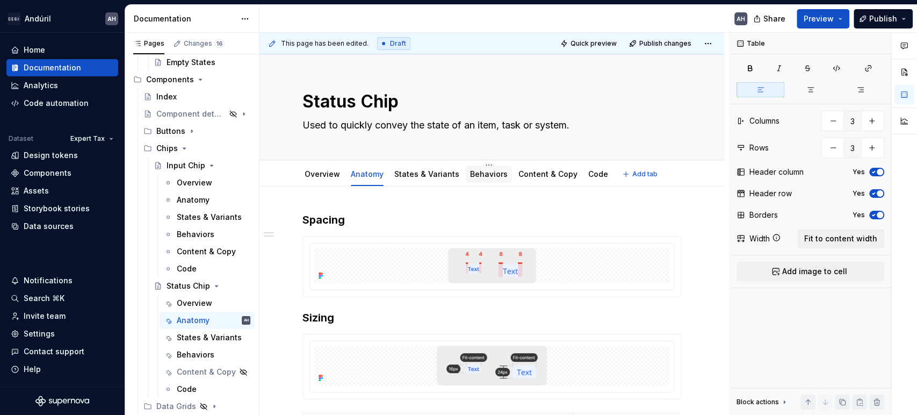
click at [492, 172] on link "Behaviors" at bounding box center [489, 173] width 38 height 9
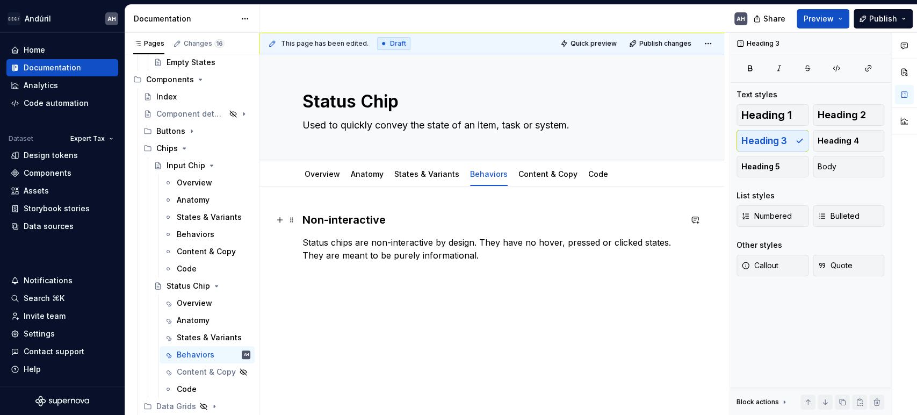
click at [395, 223] on h3 "Non-interactive" at bounding box center [491, 219] width 379 height 15
click at [322, 252] on p "Status chips are non-interactive by design. They have no hover, pressed or clic…" at bounding box center [491, 249] width 379 height 26
click at [343, 239] on p "Status chips are non-interactive by design. They have no hover, pressed or clic…" at bounding box center [491, 249] width 379 height 26
click at [430, 243] on p "Status chips are non-interactive by design. They have no hover, pressed or clic…" at bounding box center [491, 249] width 379 height 26
click at [481, 242] on p "Status chips are non-interactive by design. They have no hover, pressed or clic…" at bounding box center [491, 249] width 379 height 26
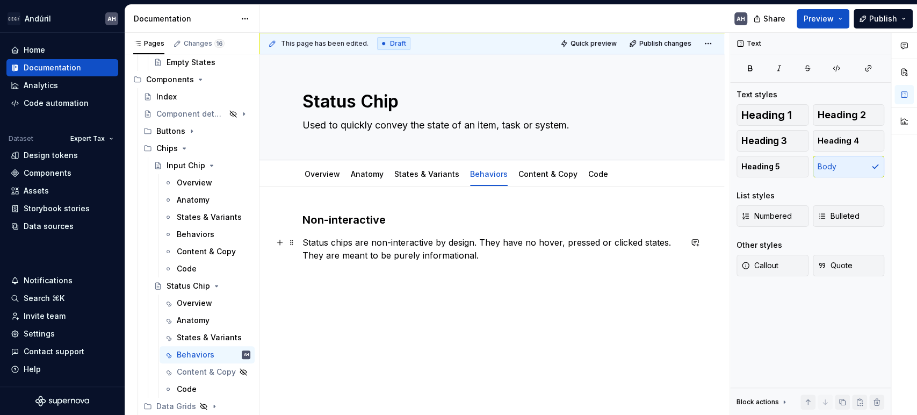
click at [377, 243] on p "Status chips are non-interactive by design. They have no hover, pressed or clic…" at bounding box center [491, 249] width 379 height 26
click at [389, 243] on p "Status chips are non-interactive by design. They have no hover, pressed or clic…" at bounding box center [491, 249] width 379 height 26
click at [478, 242] on p "Status chips are non-interactive by design. They have no hover, pressed or clic…" at bounding box center [491, 249] width 379 height 26
click at [505, 256] on p "Status chips are non-interactive by design. They have no hover, pressed or clic…" at bounding box center [491, 249] width 379 height 26
click at [540, 177] on link "Content & Copy" at bounding box center [547, 173] width 59 height 9
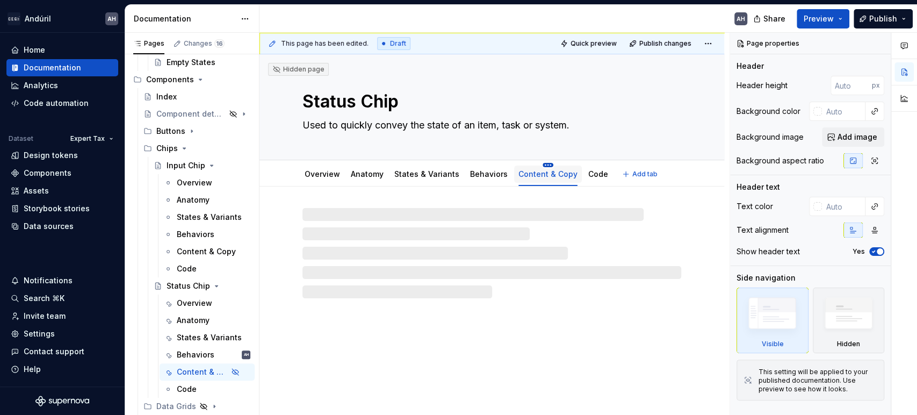
click at [539, 164] on html "Andúril AH Home Documentation Analytics Code automation Dataset Expert Tax Desi…" at bounding box center [458, 207] width 917 height 415
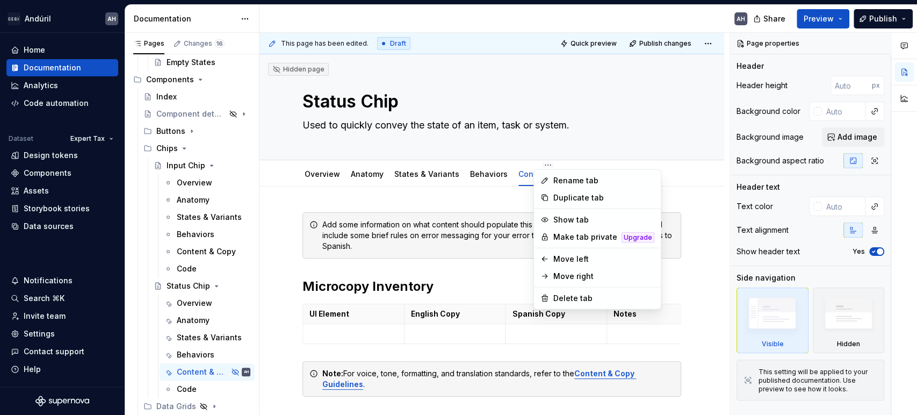
click at [376, 263] on html "Andúril AH Home Documentation Analytics Code automation Dataset Expert Tax Desi…" at bounding box center [458, 207] width 917 height 415
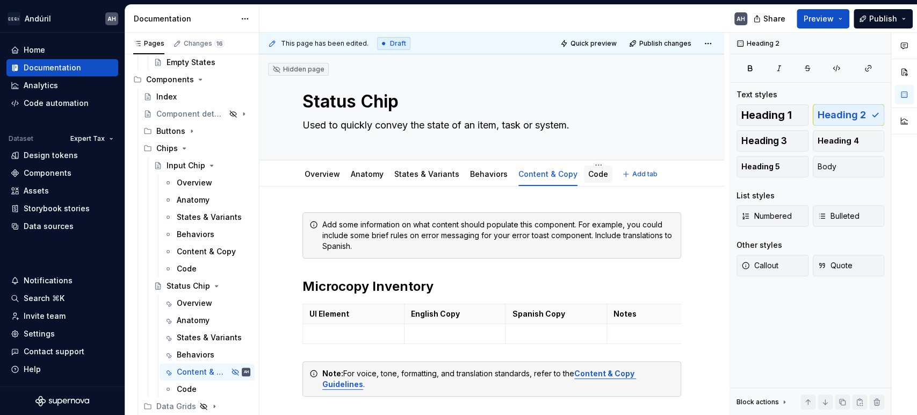
click at [588, 171] on link "Code" at bounding box center [598, 173] width 20 height 9
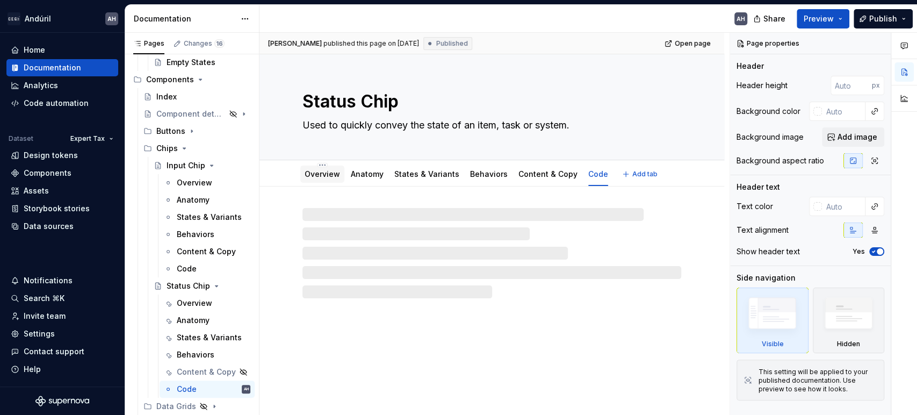
click at [310, 175] on link "Overview" at bounding box center [321, 173] width 35 height 9
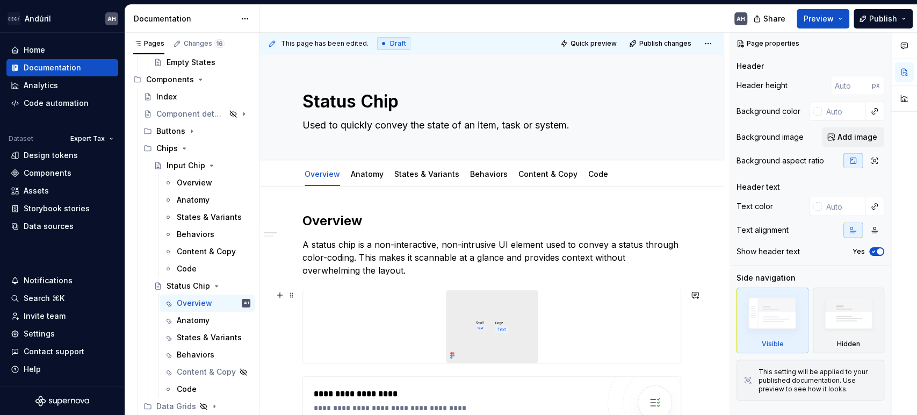
click at [451, 331] on img at bounding box center [492, 326] width 92 height 72
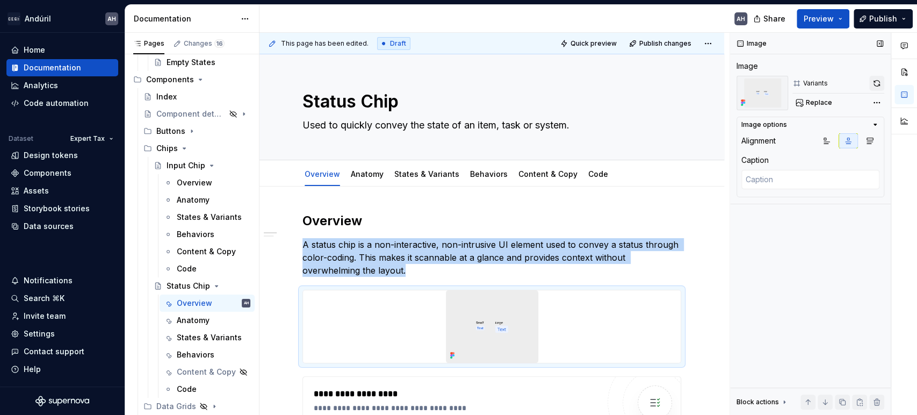
click at [876, 81] on button "button" at bounding box center [876, 83] width 15 height 15
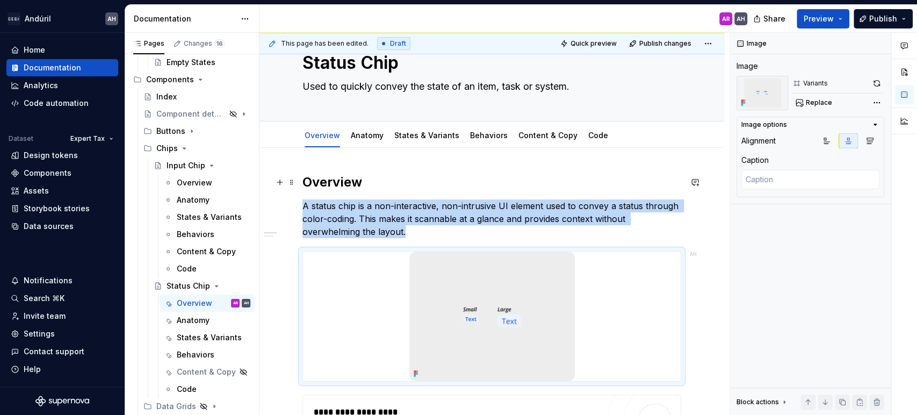
scroll to position [60, 0]
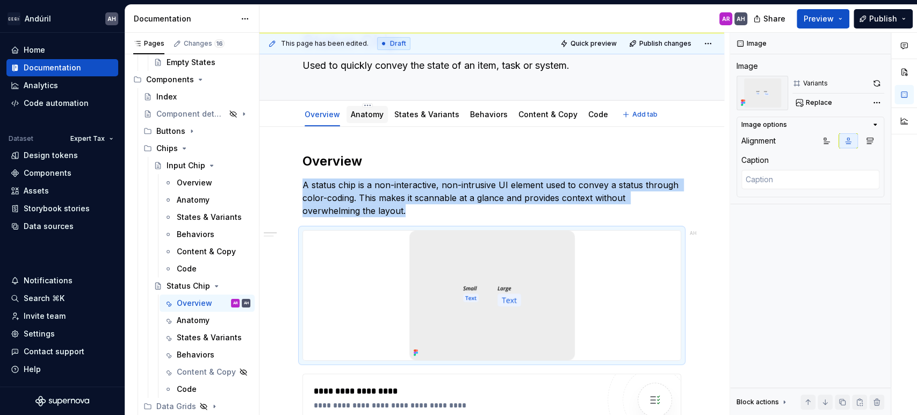
click at [368, 121] on div "Anatomy" at bounding box center [366, 114] width 41 height 17
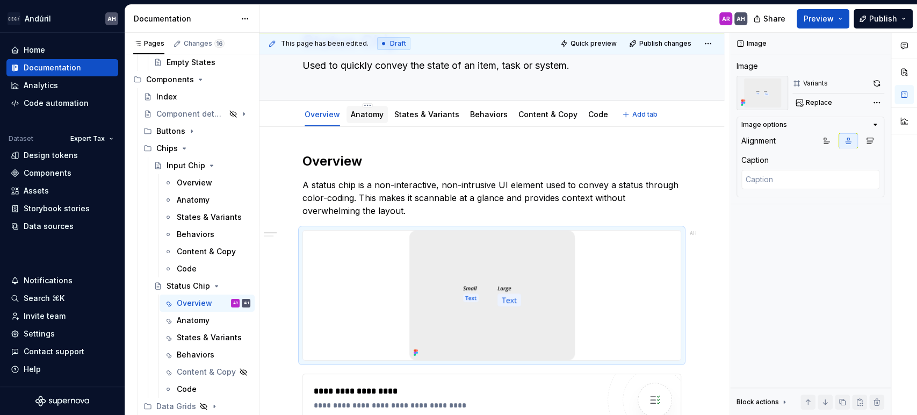
click at [377, 115] on link "Anatomy" at bounding box center [367, 114] width 33 height 9
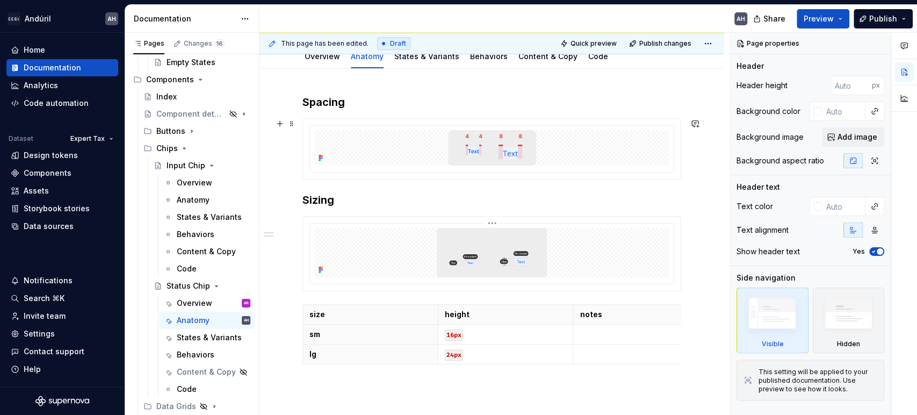
scroll to position [119, 0]
click at [536, 149] on div at bounding box center [491, 145] width 355 height 35
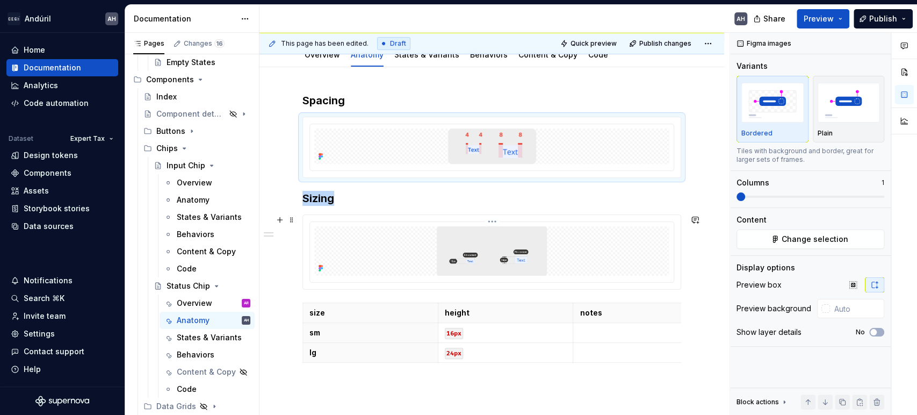
click at [540, 229] on img at bounding box center [492, 250] width 110 height 49
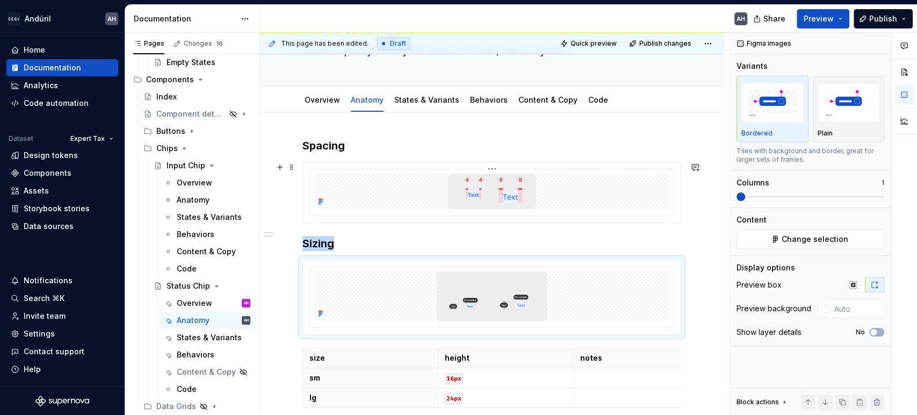
scroll to position [0, 0]
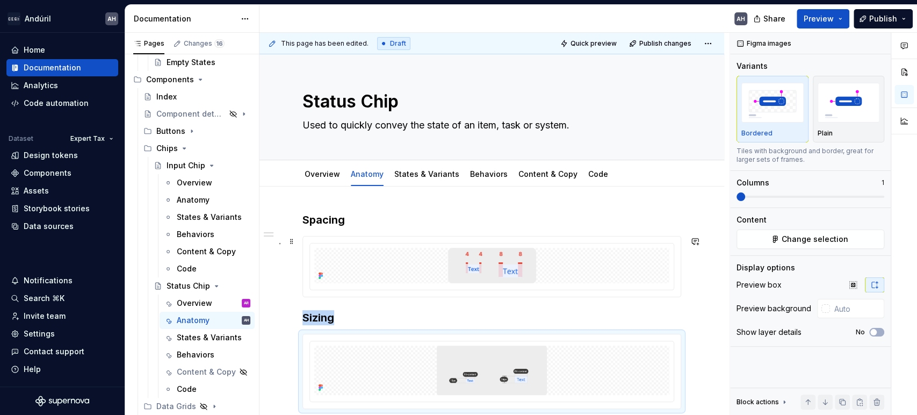
type textarea "*"
click at [437, 219] on h3 "Spacing" at bounding box center [491, 219] width 379 height 15
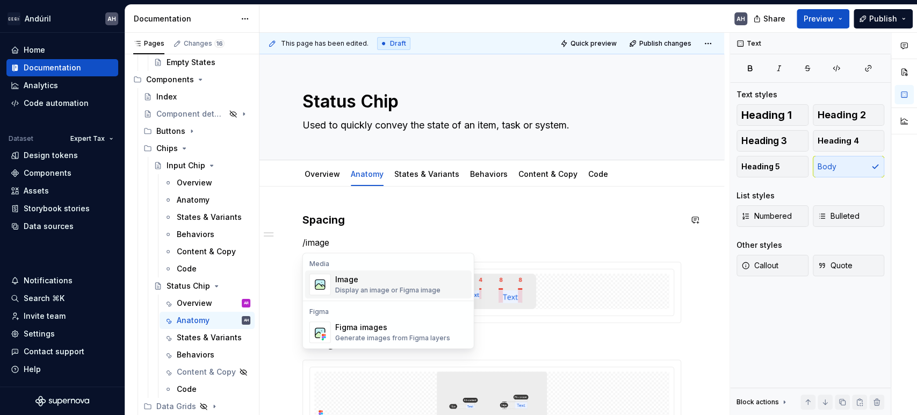
click at [373, 289] on div "Display an image or Figma image" at bounding box center [387, 290] width 105 height 9
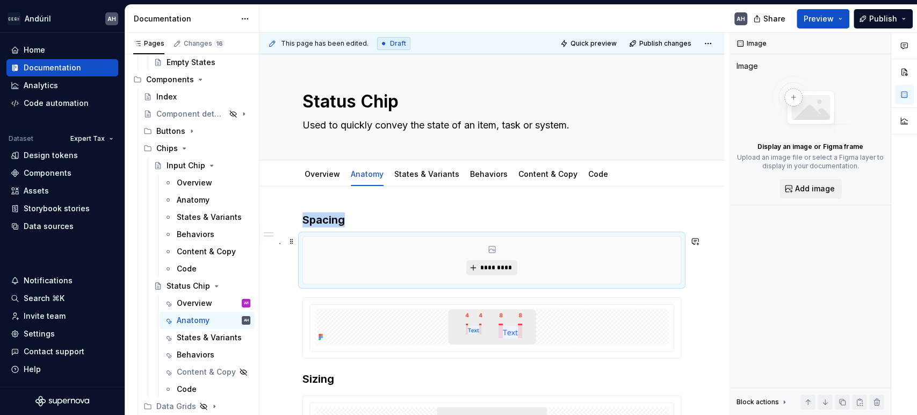
click at [485, 270] on span "*********" at bounding box center [496, 267] width 33 height 9
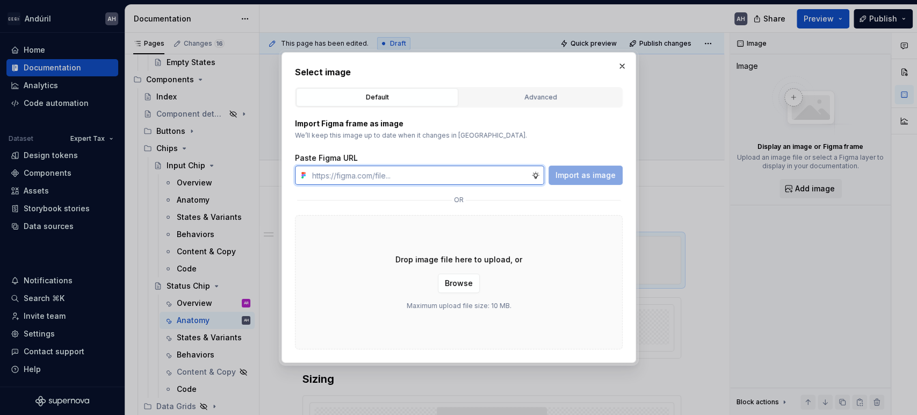
type textarea "*"
click at [391, 168] on input "text" at bounding box center [419, 174] width 223 height 19
paste input "[URL][DOMAIN_NAME]"
type input "[URL][DOMAIN_NAME]"
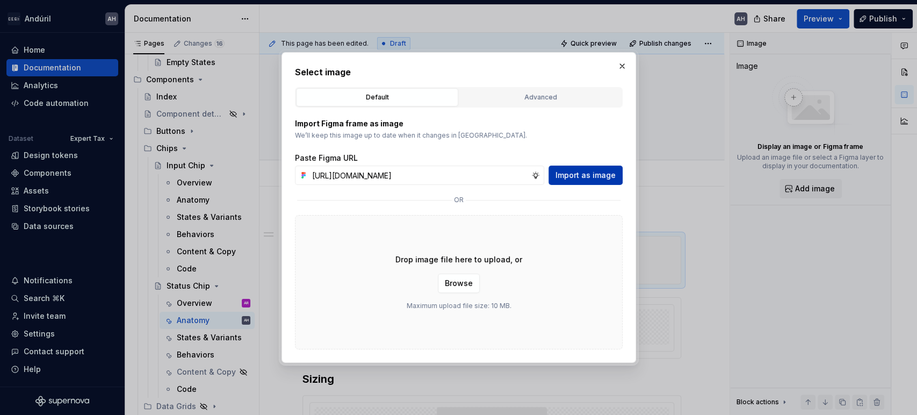
click at [572, 172] on span "Import as image" at bounding box center [585, 175] width 60 height 11
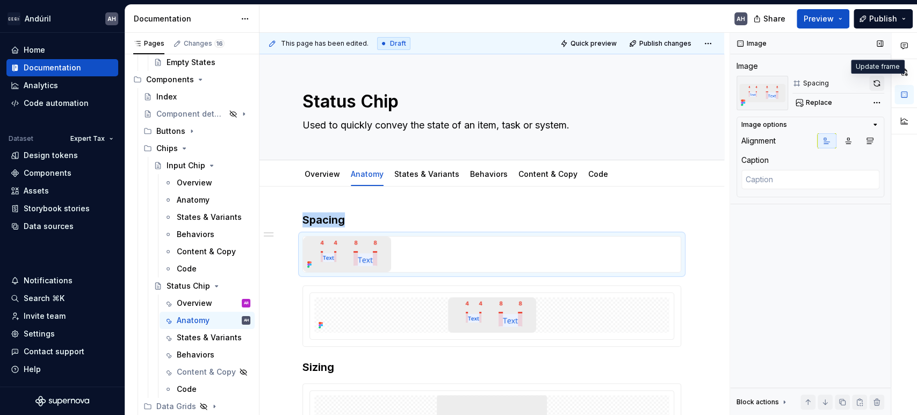
click at [874, 81] on button "button" at bounding box center [876, 83] width 15 height 15
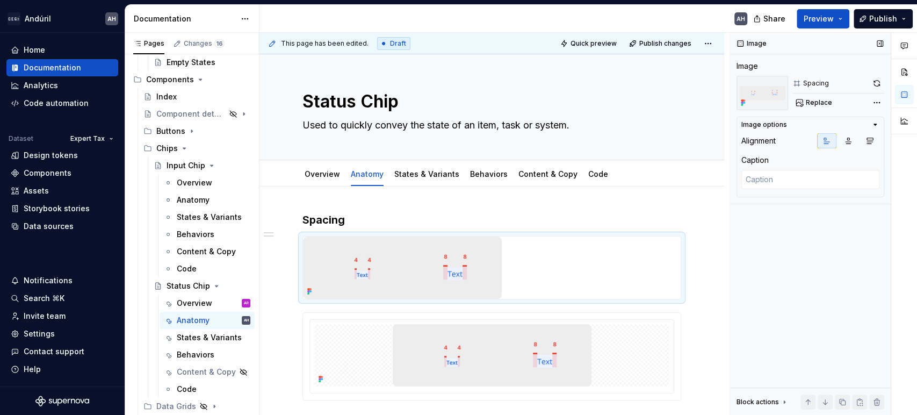
click at [849, 149] on div "Alignment Caption" at bounding box center [810, 163] width 138 height 60
click at [852, 142] on icon "button" at bounding box center [848, 140] width 9 height 9
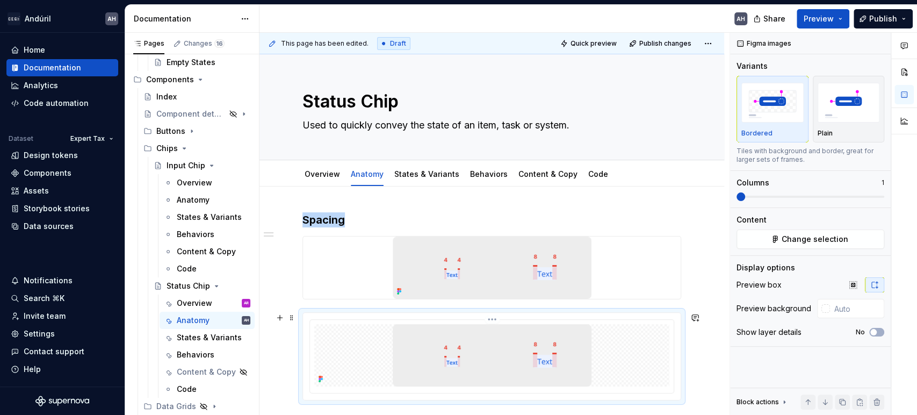
click at [446, 328] on img at bounding box center [492, 355] width 199 height 62
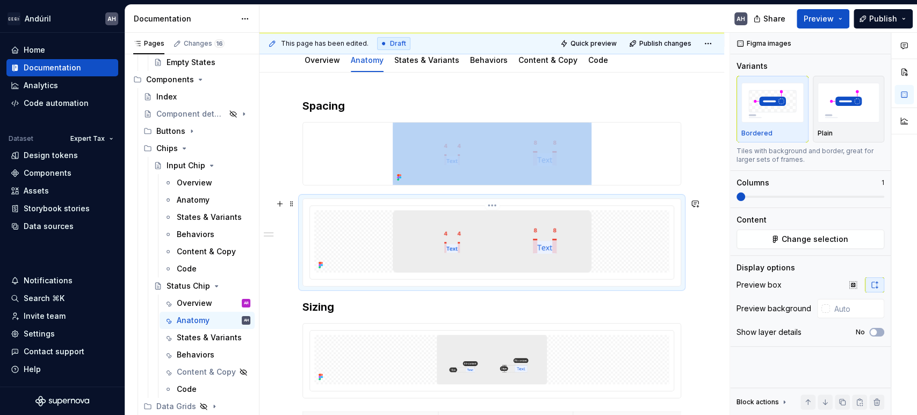
scroll to position [119, 0]
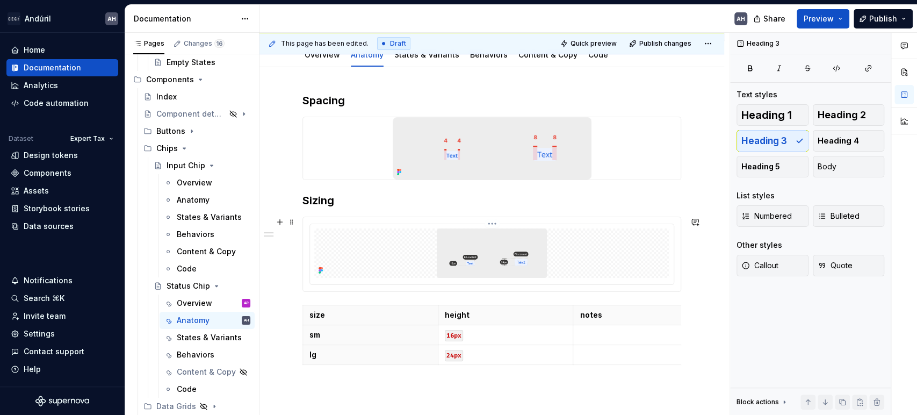
click at [508, 257] on img at bounding box center [492, 252] width 110 height 49
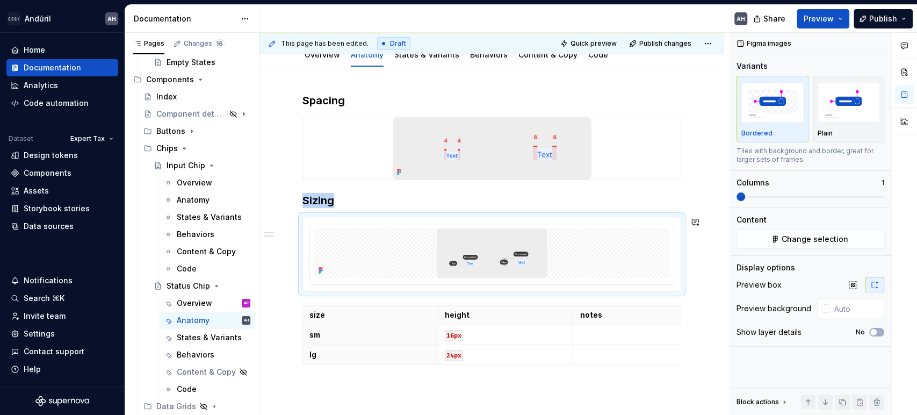
click at [488, 209] on div "Spacing Sizing size height notes sm 16px lg 24px" at bounding box center [491, 231] width 379 height 276
click at [488, 201] on h3 "Sizing" at bounding box center [491, 200] width 379 height 15
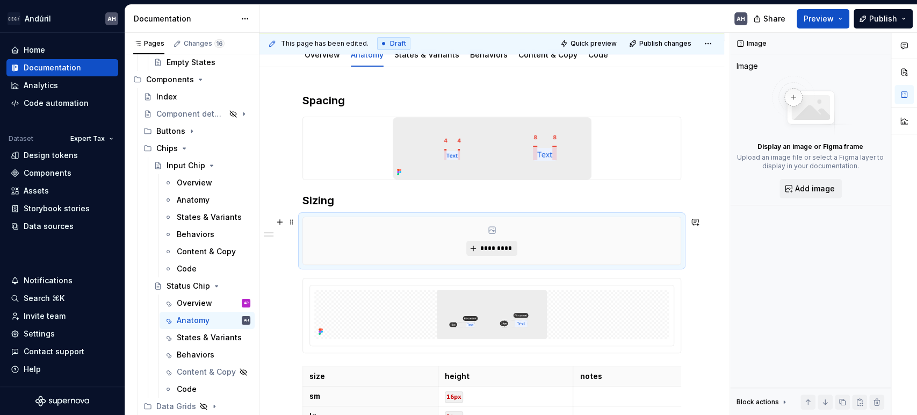
click at [505, 248] on span "*********" at bounding box center [496, 248] width 33 height 9
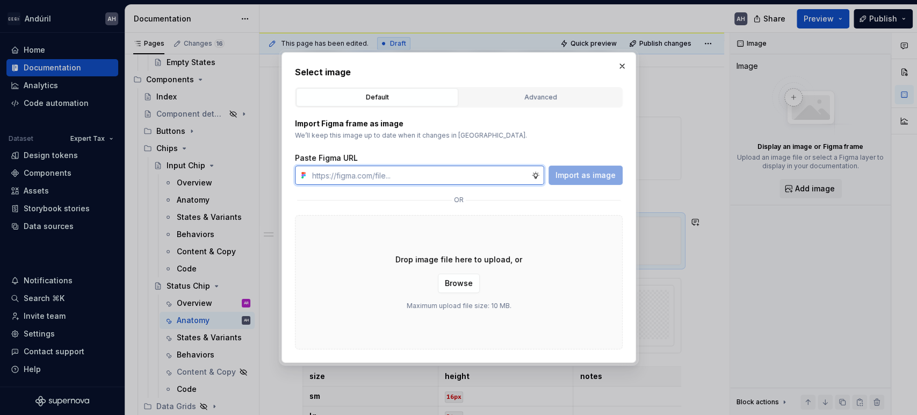
type textarea "*"
click at [374, 177] on input "text" at bounding box center [419, 174] width 223 height 19
paste input "[URL][DOMAIN_NAME]"
type input "[URL][DOMAIN_NAME]"
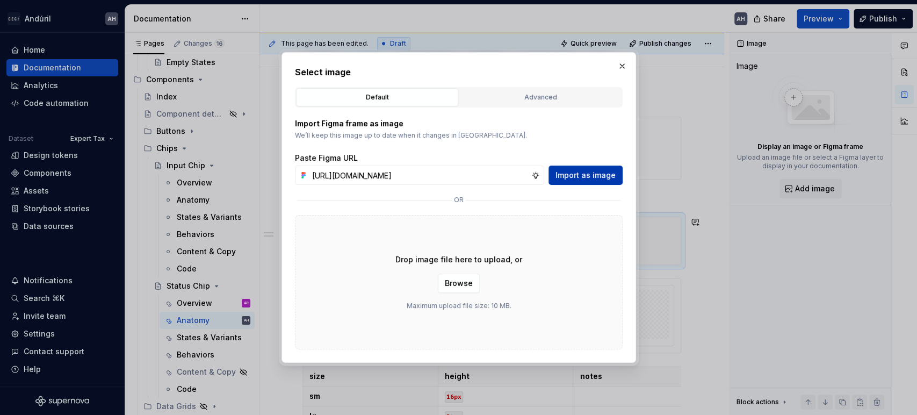
click at [576, 176] on span "Import as image" at bounding box center [585, 175] width 60 height 11
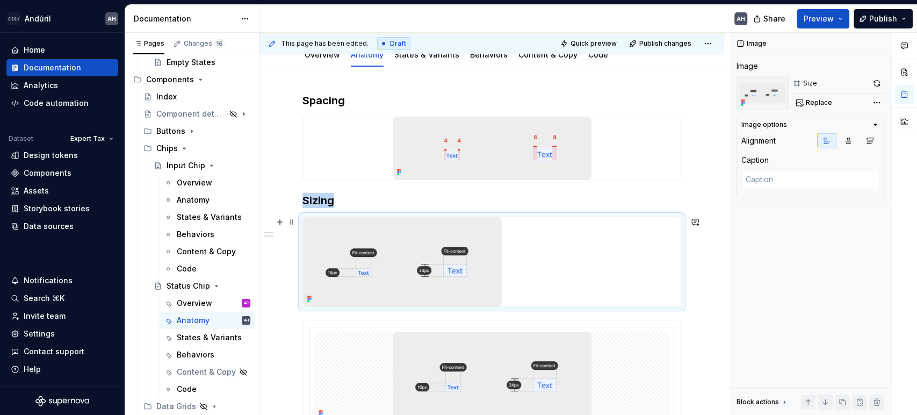
click at [501, 262] on img at bounding box center [402, 261] width 199 height 89
click at [845, 141] on icon "button" at bounding box center [848, 140] width 9 height 9
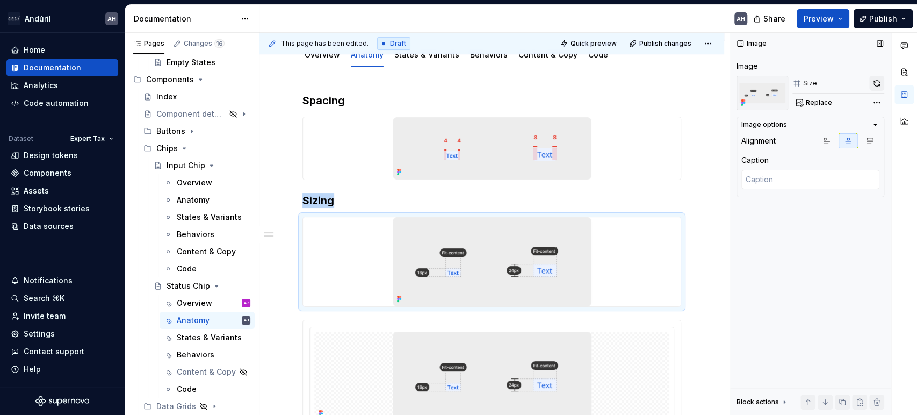
click at [877, 82] on button "button" at bounding box center [876, 83] width 15 height 15
click at [556, 369] on img at bounding box center [492, 375] width 199 height 89
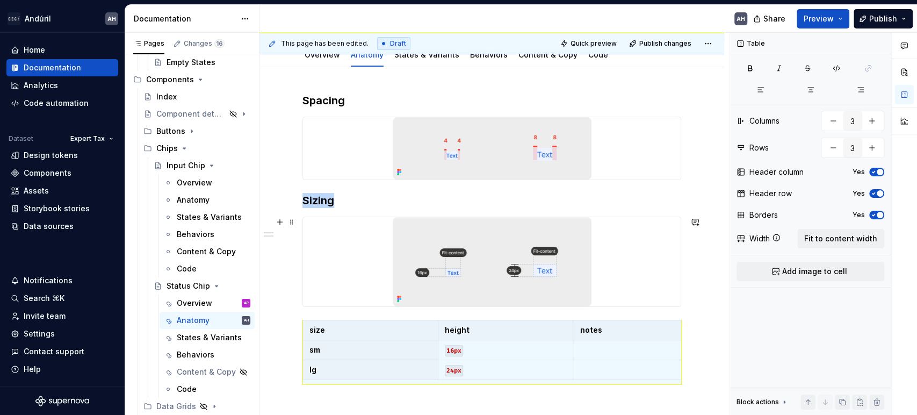
click at [579, 257] on img at bounding box center [492, 261] width 199 height 89
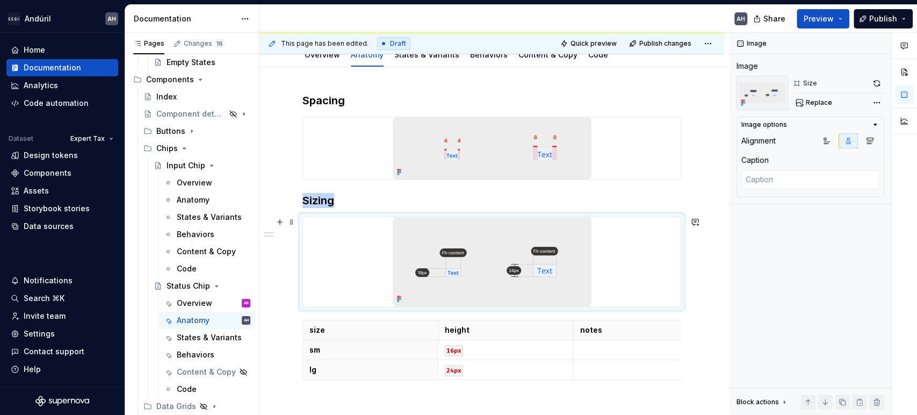
click at [587, 245] on img at bounding box center [492, 261] width 199 height 89
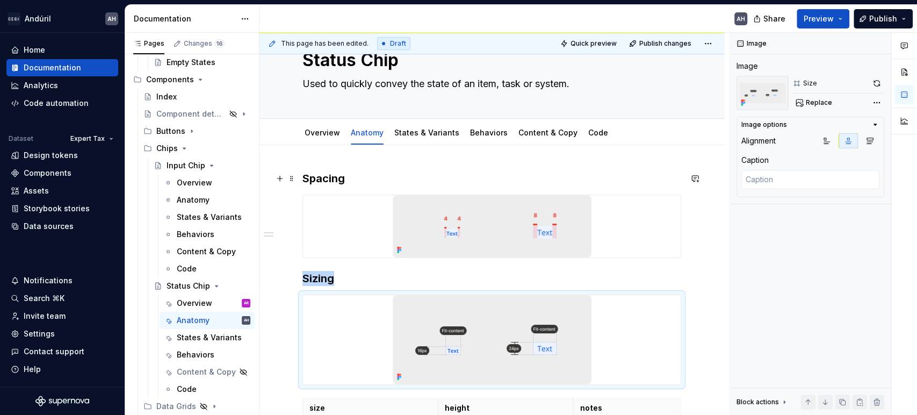
scroll to position [0, 0]
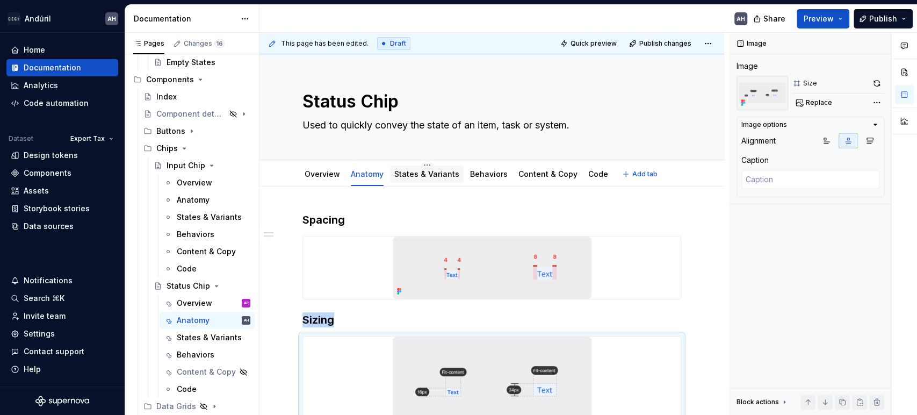
click at [430, 170] on link "States & Variants" at bounding box center [426, 173] width 65 height 9
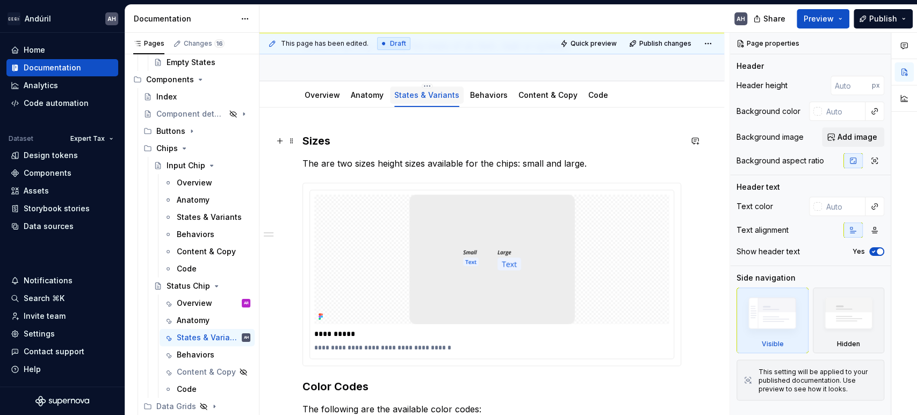
scroll to position [119, 0]
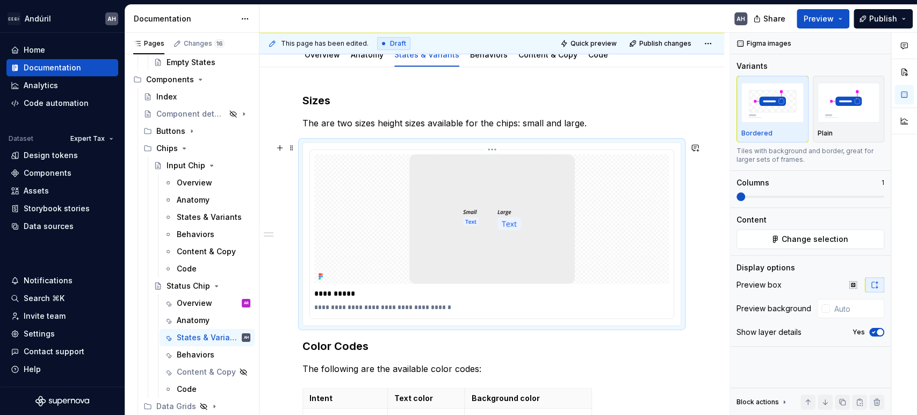
click at [488, 219] on img at bounding box center [491, 218] width 165 height 129
type textarea "*"
